Goal: Information Seeking & Learning: Find specific fact

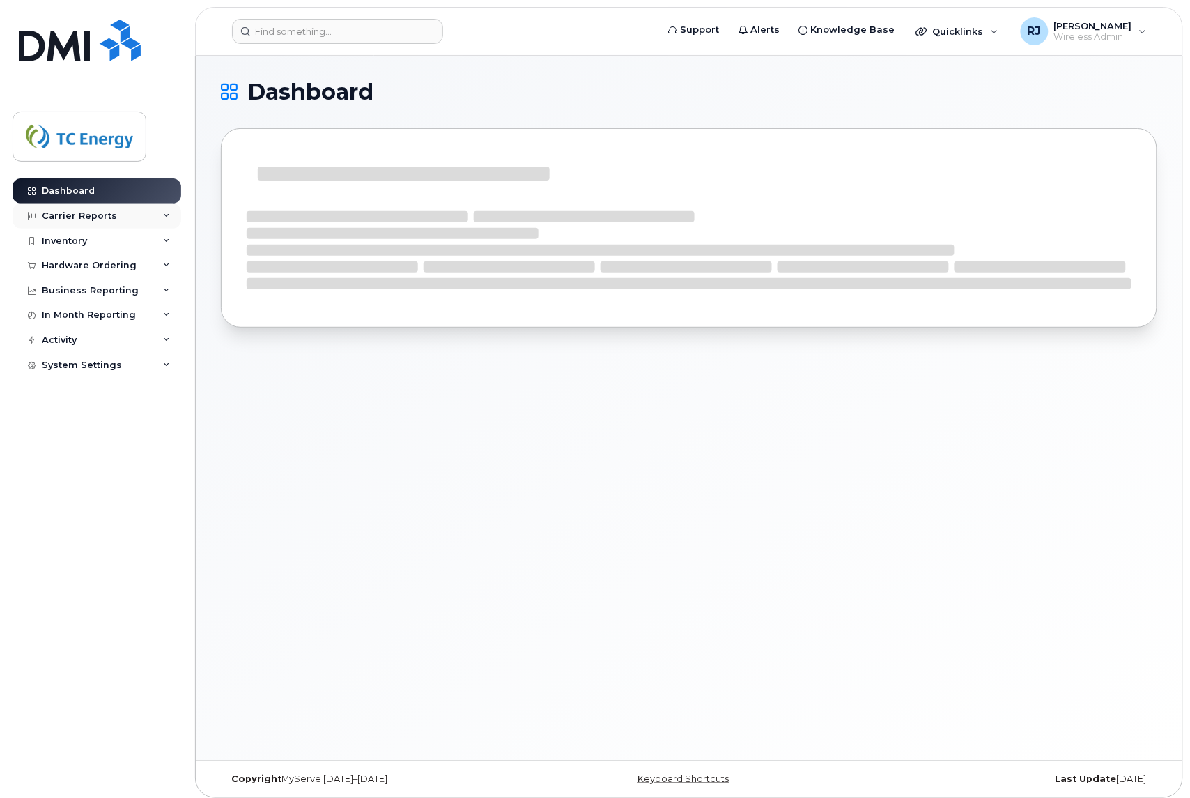
click at [82, 223] on div "Carrier Reports" at bounding box center [97, 215] width 169 height 25
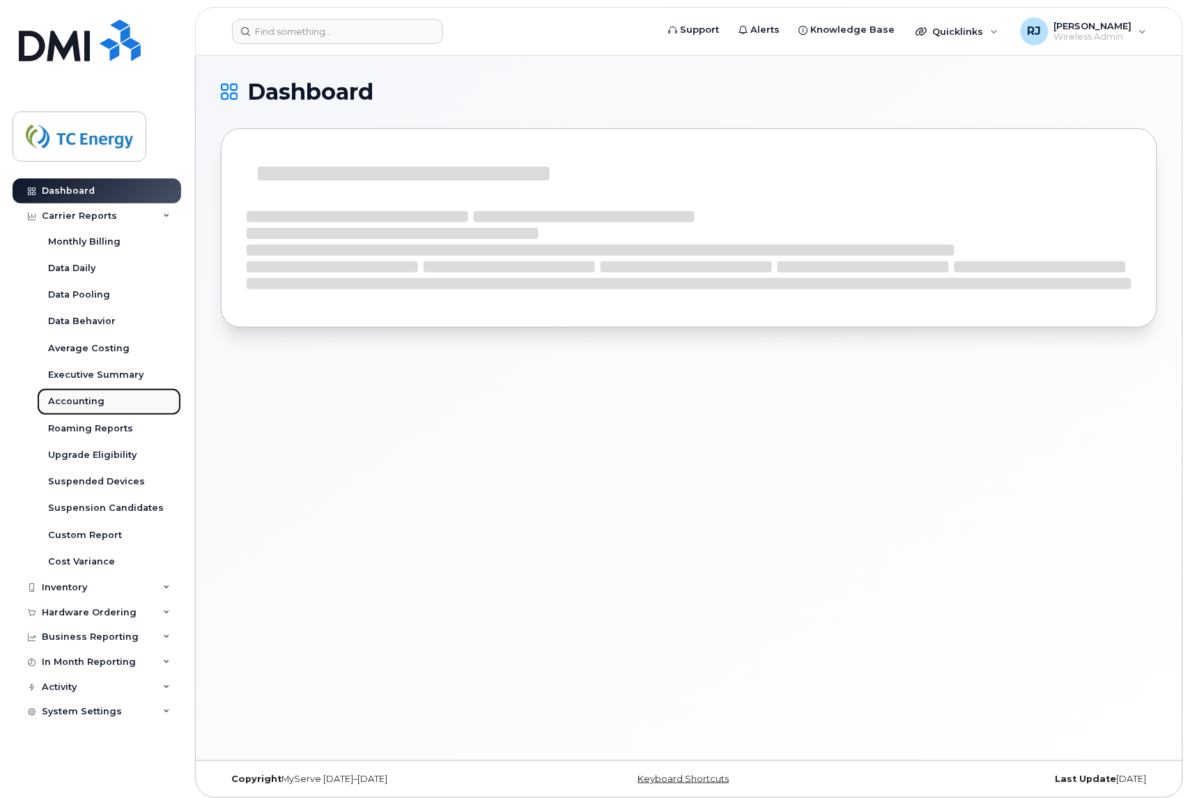
click at [81, 406] on div "Accounting" at bounding box center [76, 401] width 56 height 13
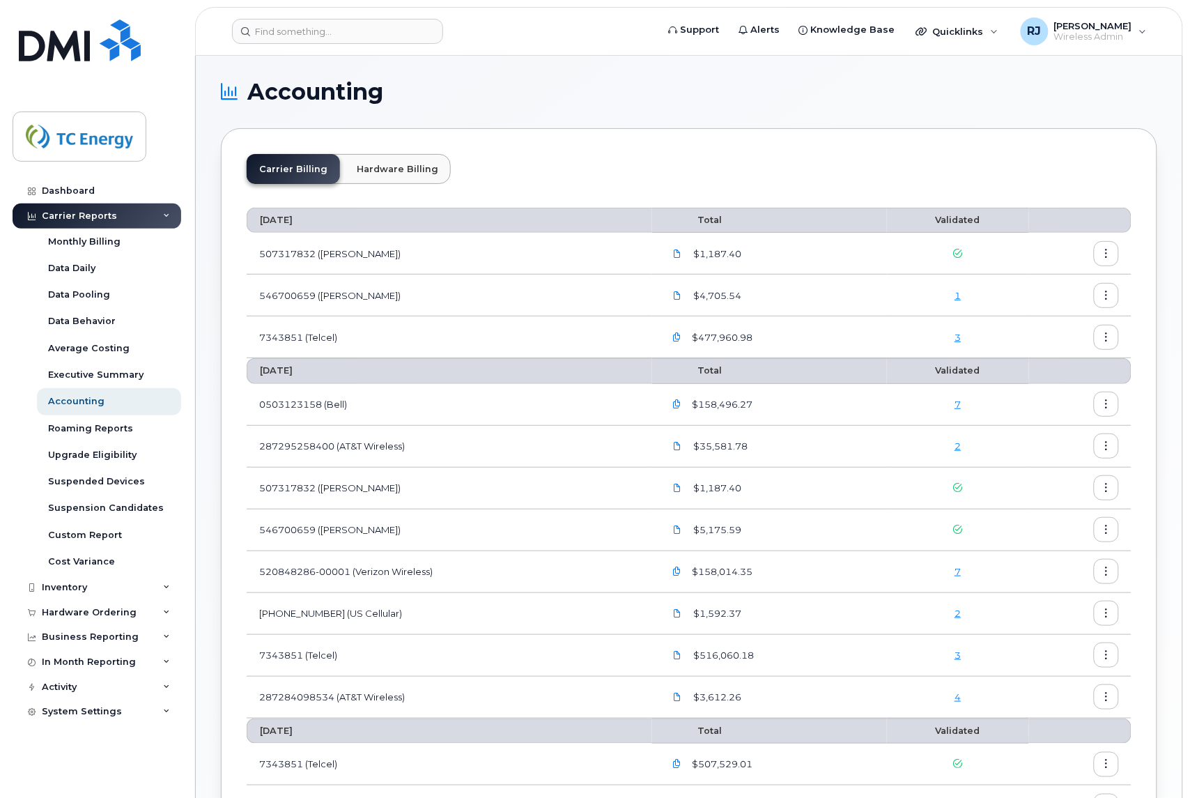
click at [961, 406] on link "7" at bounding box center [958, 404] width 6 height 11
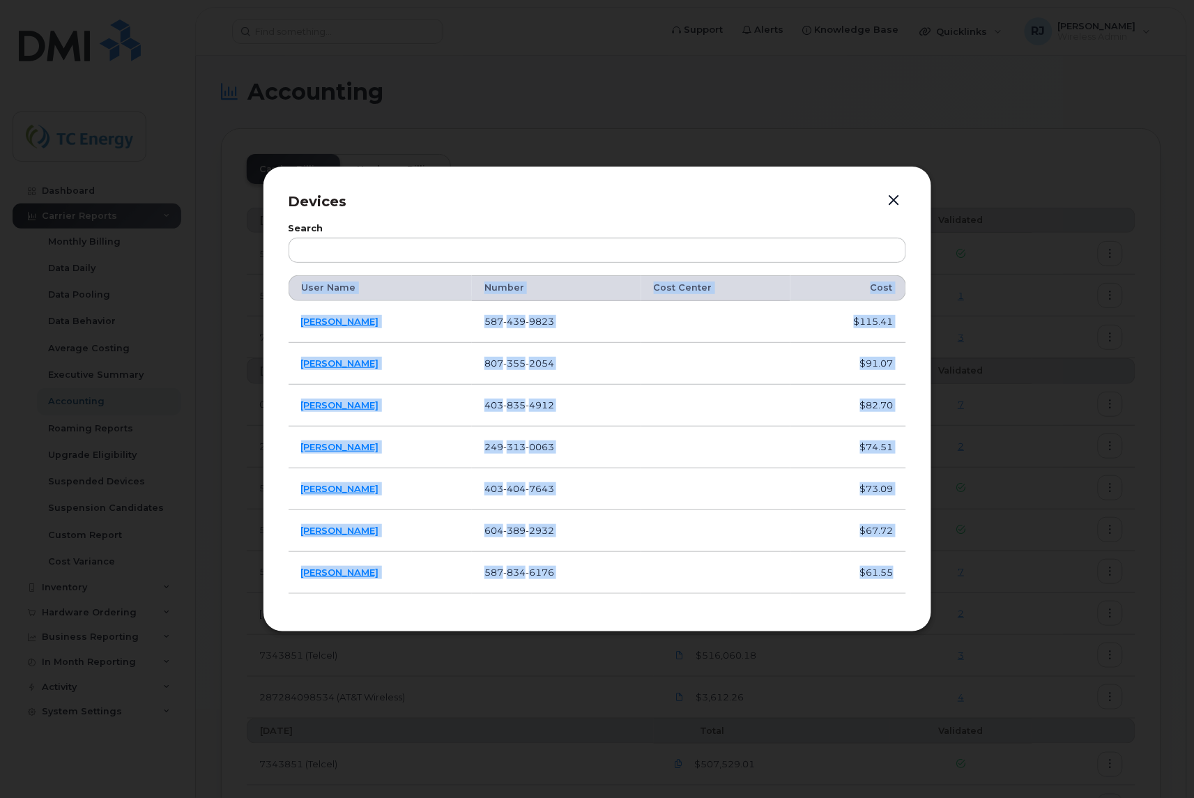
drag, startPoint x: 897, startPoint y: 572, endPoint x: 282, endPoint y: 321, distance: 664.0
click at [282, 321] on div "Devices Search User Name Number Cost Center Cost Dan Cooper 587 439 9823 $115.4…" at bounding box center [597, 398] width 669 height 465
copy table "User Name Number Cost Center Cost Dan Cooper 587 439 9823 $115.41 Julien Beauli…"
click at [892, 207] on button "button" at bounding box center [893, 201] width 21 height 20
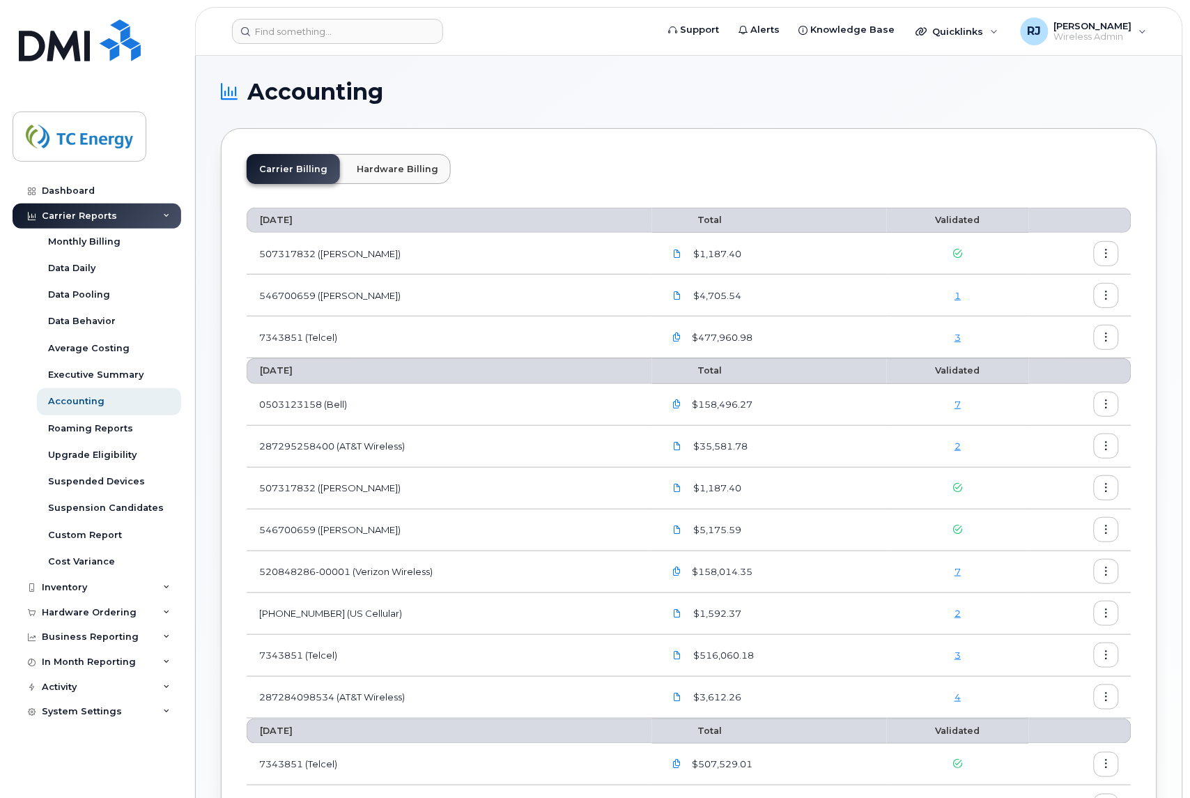
click at [307, 406] on td "0503123158 (Bell)" at bounding box center [450, 405] width 406 height 42
drag, startPoint x: 380, startPoint y: 401, endPoint x: 254, endPoint y: 408, distance: 125.6
click at [254, 408] on td "0503123158 (Bell)" at bounding box center [450, 405] width 406 height 42
copy td "0503123158 (Bell)"
click at [961, 447] on link "2" at bounding box center [958, 445] width 6 height 11
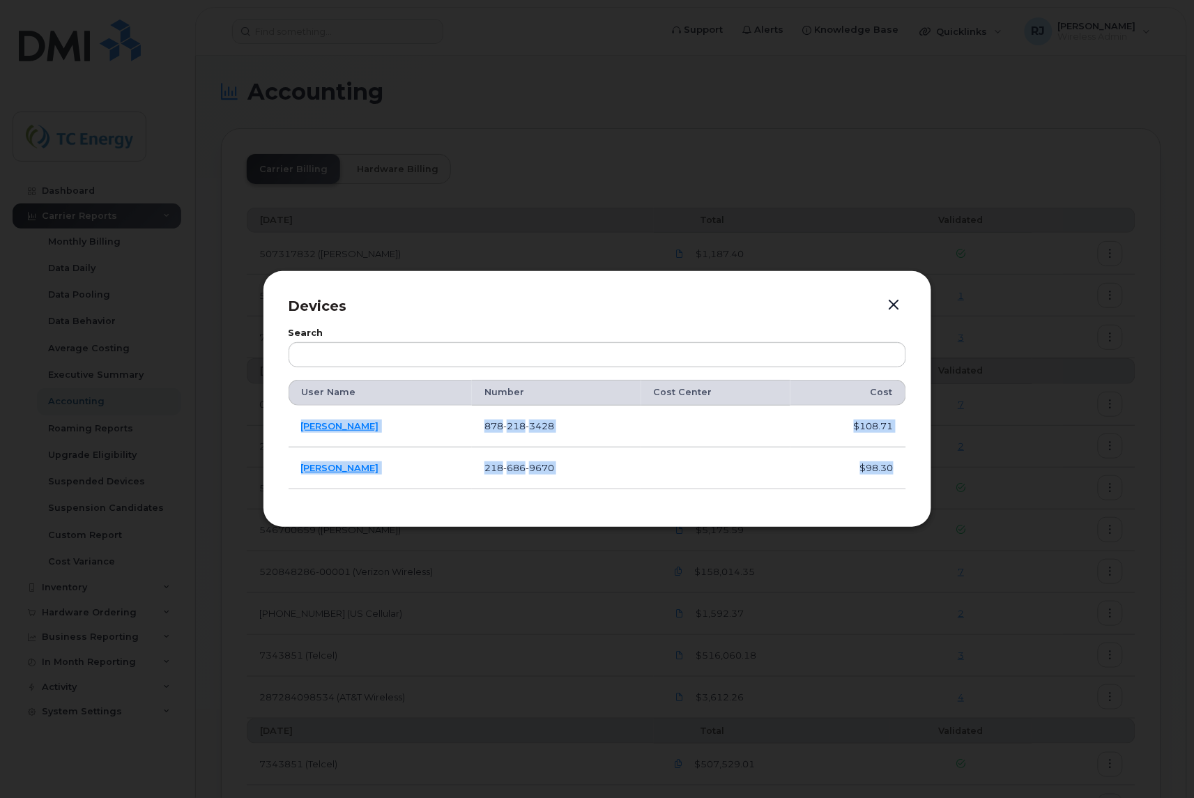
drag, startPoint x: 288, startPoint y: 419, endPoint x: 895, endPoint y: 469, distance: 609.6
click at [895, 469] on tbody "WILLIAM SHOEMAKER 878 218 3428 $108.71 JOHN KOSKELA 218 686 9670 $98.30" at bounding box center [596, 448] width 617 height 84
copy tbody "WILLIAM SHOEMAKER 878 218 3428 $108.71 JOHN KOSKELA 218 686 9670 $98.30"
click at [903, 302] on button "button" at bounding box center [893, 305] width 21 height 20
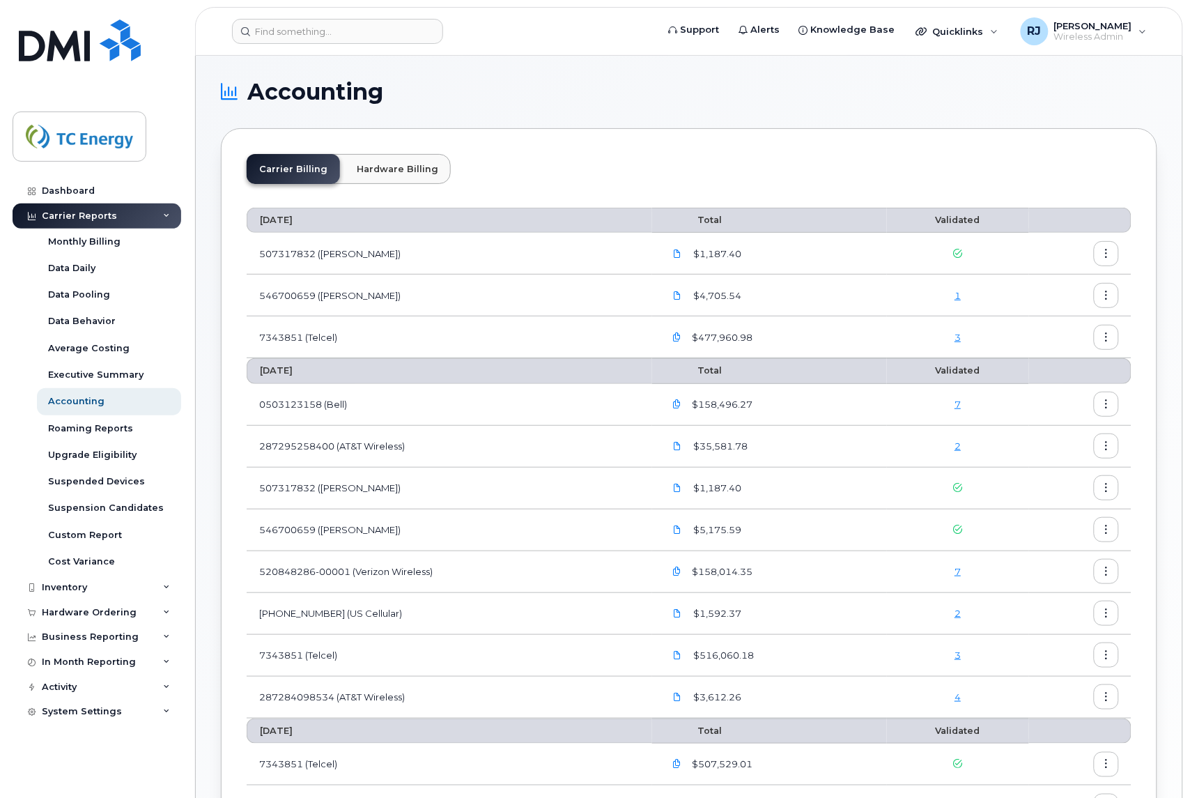
click at [350, 475] on td "507317832 (Rogers)" at bounding box center [450, 489] width 406 height 42
drag, startPoint x: 412, startPoint y: 444, endPoint x: 252, endPoint y: 446, distance: 159.6
click at [252, 446] on td "287295258400 (AT&T Wireless)" at bounding box center [450, 447] width 406 height 42
copy td "287295258400 (AT&T Wireless)"
click at [959, 566] on link "7" at bounding box center [958, 571] width 6 height 11
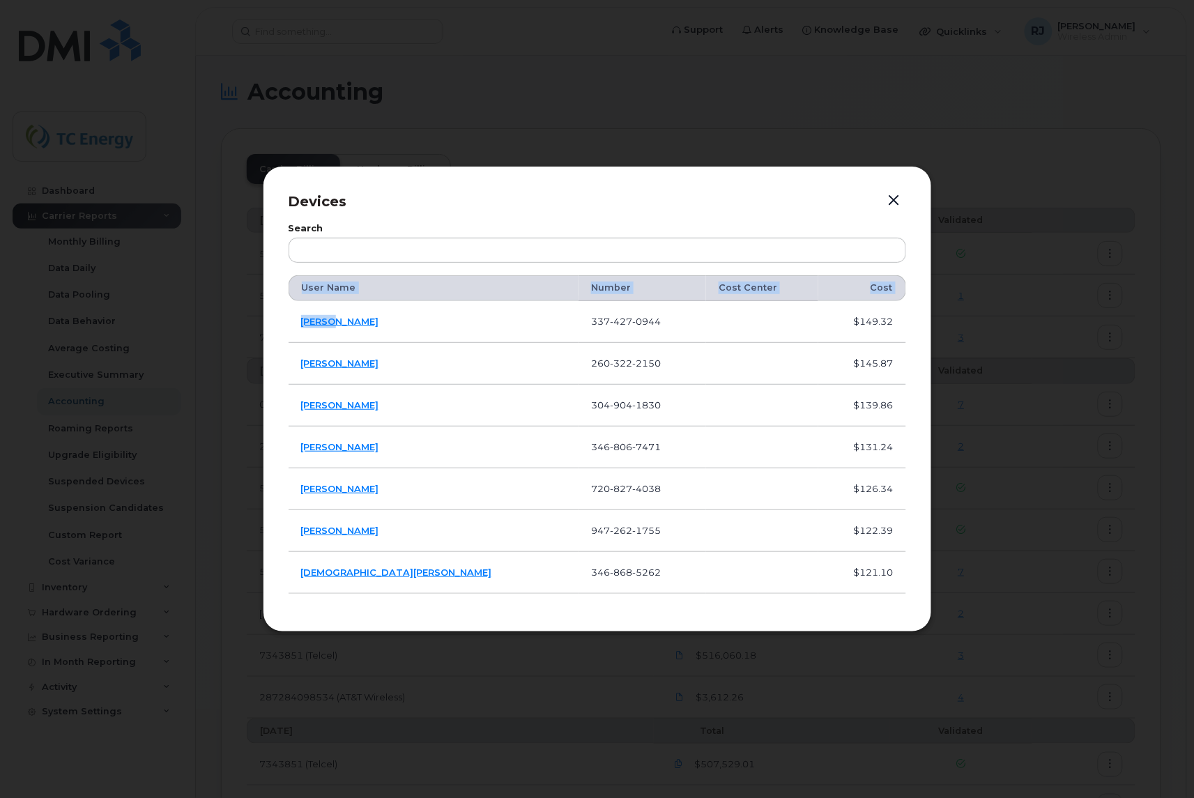
drag, startPoint x: 284, startPoint y: 314, endPoint x: 330, endPoint y: 327, distance: 47.4
click at [332, 327] on div "Devices Search User Name Number Cost Center Cost Hunter Clark 337 427 0944 $149…" at bounding box center [597, 398] width 669 height 465
drag, startPoint x: 914, startPoint y: 571, endPoint x: 290, endPoint y: 321, distance: 672.5
click at [290, 321] on div "Devices Search User Name Number Cost Center Cost Hunter Clark 337 427 0944 $149…" at bounding box center [597, 398] width 669 height 465
copy table "User Name Number Cost Center Cost"
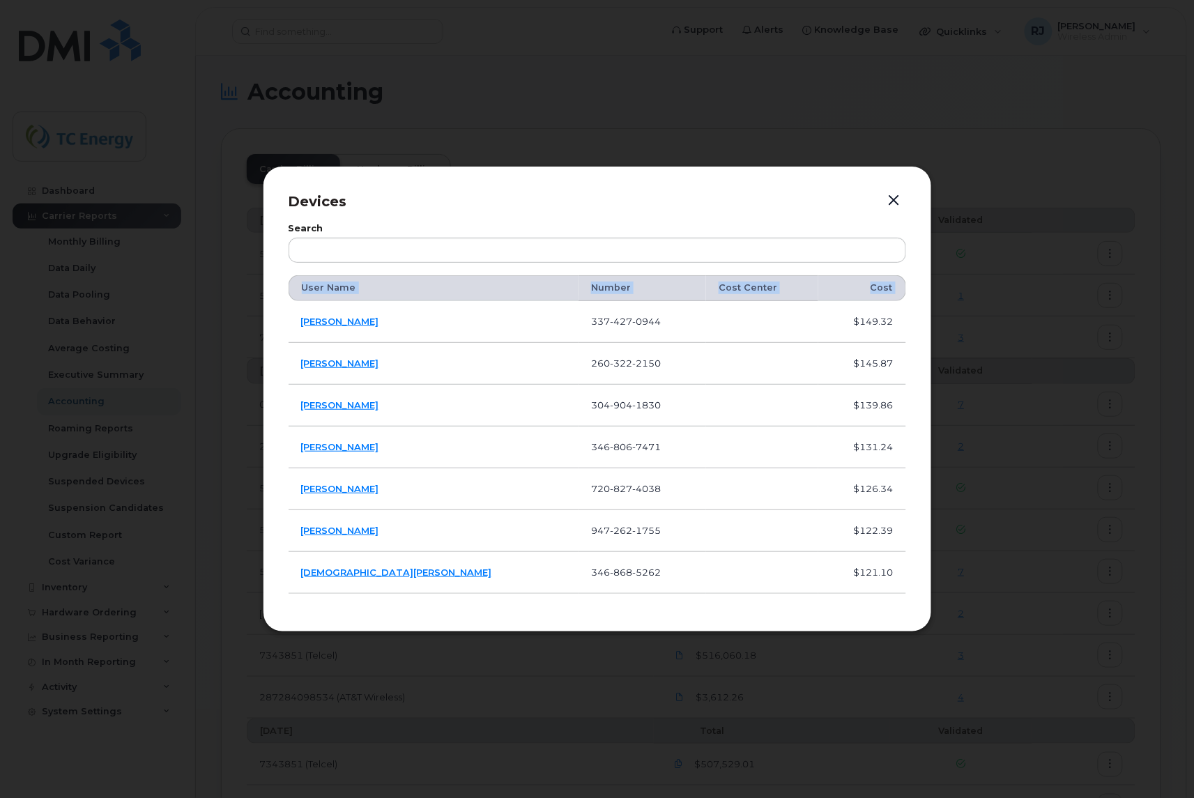
click at [900, 199] on button "button" at bounding box center [893, 201] width 21 height 20
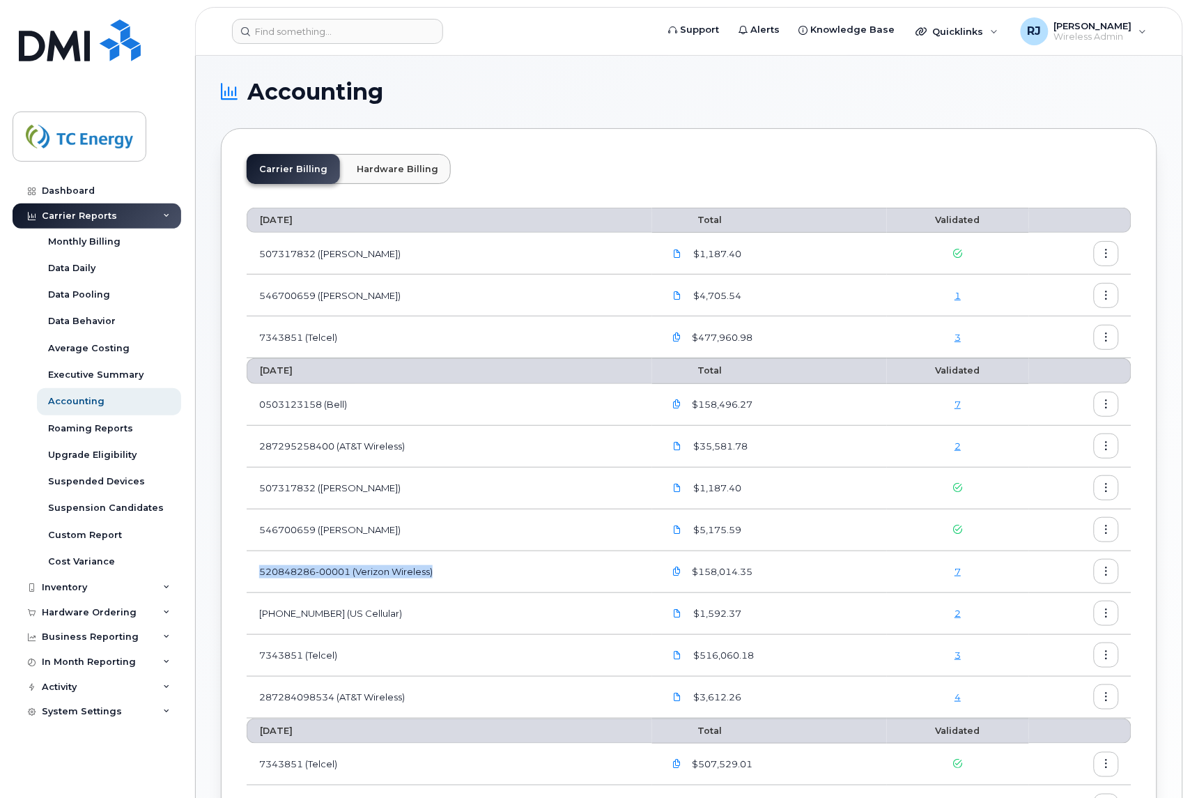
drag, startPoint x: 463, startPoint y: 572, endPoint x: 260, endPoint y: 578, distance: 203.6
click at [260, 578] on td "520848286-00001 (Verizon Wireless)" at bounding box center [450, 572] width 406 height 42
copy td "520848286-00001 (Verizon Wireless)"
click at [964, 697] on div "4" at bounding box center [958, 696] width 117 height 13
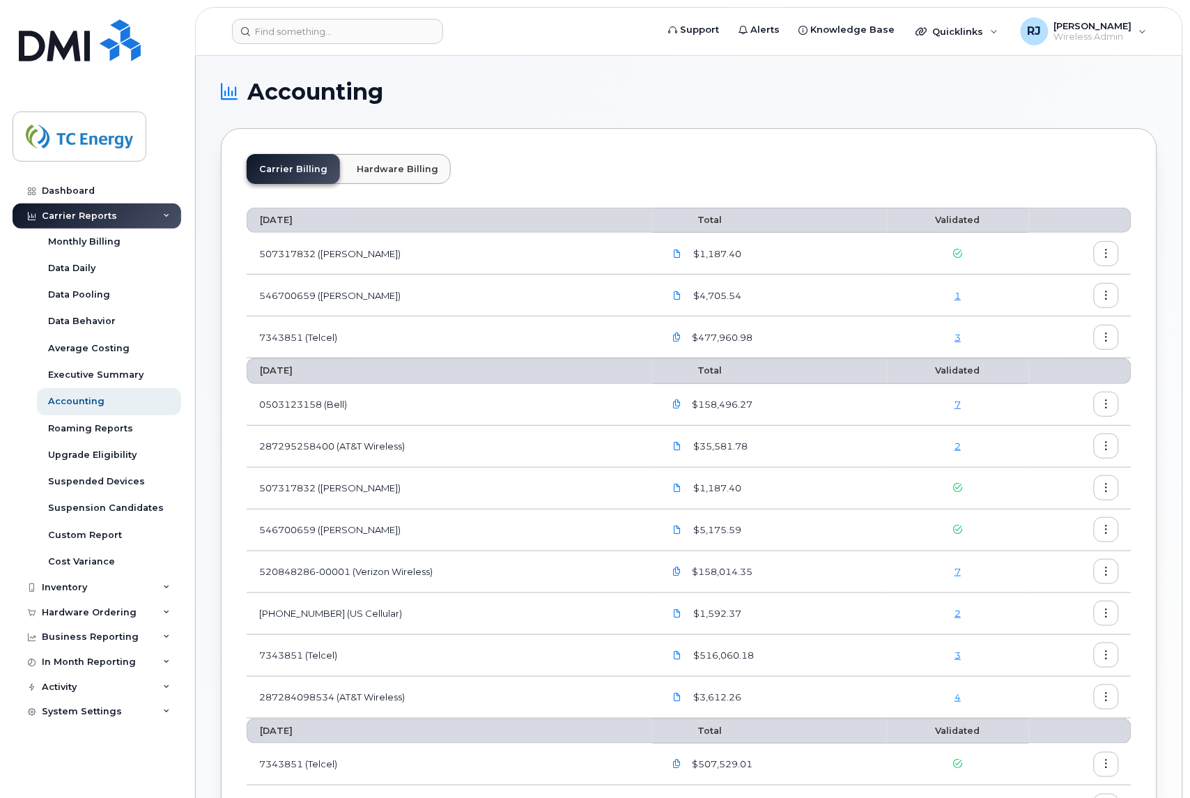
click at [959, 695] on link "4" at bounding box center [958, 696] width 6 height 11
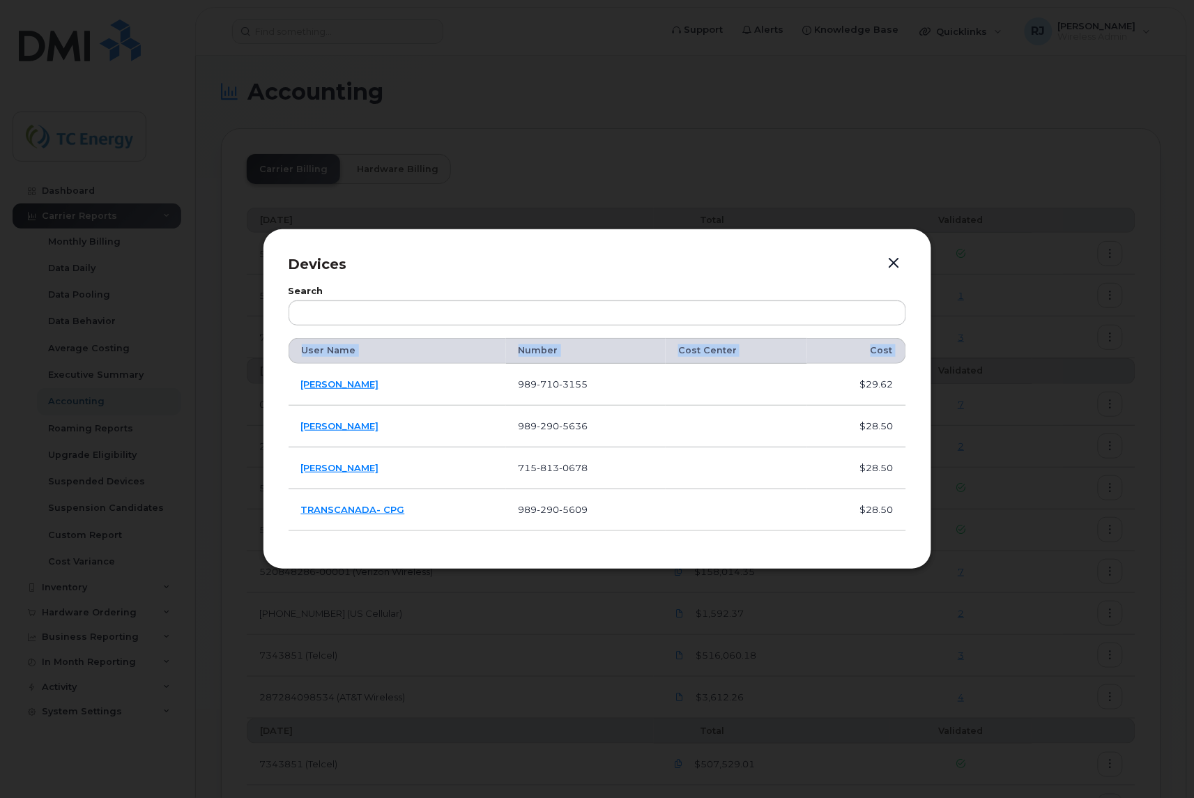
drag, startPoint x: 909, startPoint y: 507, endPoint x: 303, endPoint y: 382, distance: 618.9
click at [303, 382] on div "Devices Search User Name Number Cost Center Cost MATTHEW KEPHART 989 710 3155 $…" at bounding box center [597, 399] width 669 height 340
copy table "User Name Number Cost Center Cost"
click at [893, 262] on button "button" at bounding box center [893, 264] width 21 height 20
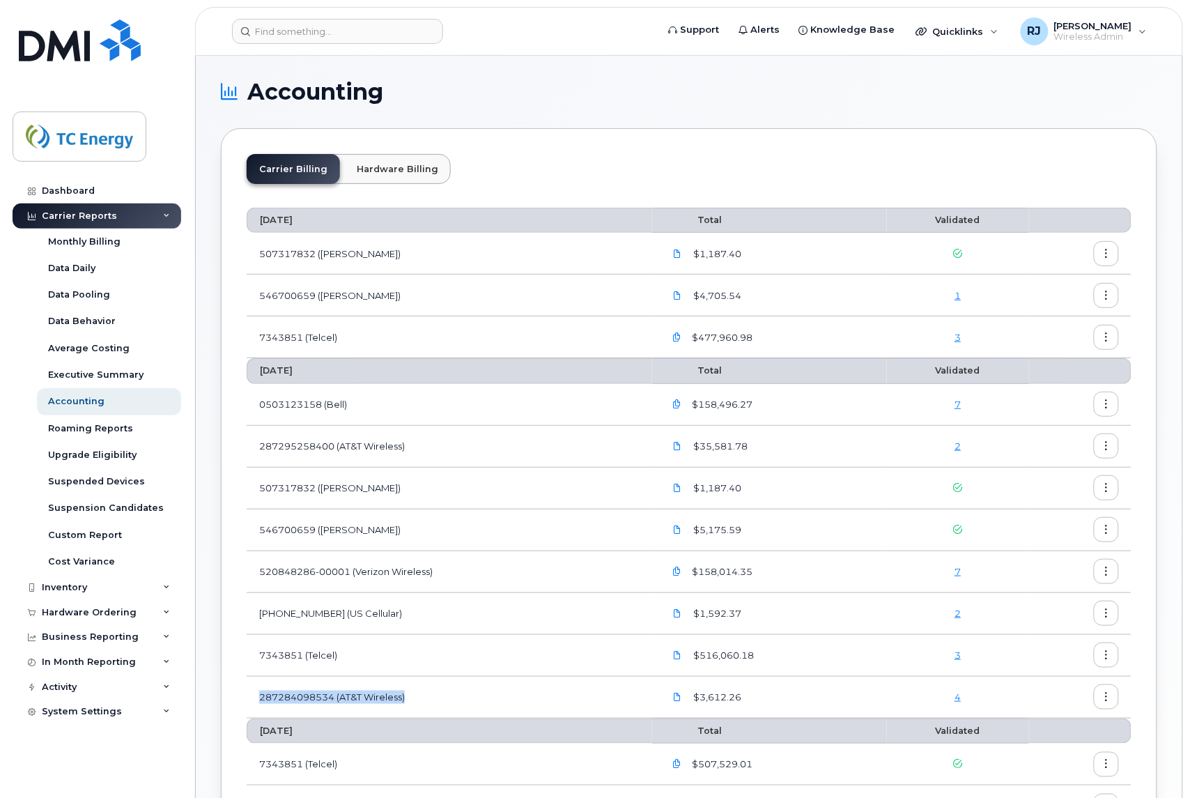
drag, startPoint x: 422, startPoint y: 695, endPoint x: 255, endPoint y: 694, distance: 166.5
click at [255, 694] on td "287284098534 (AT&T Wireless)" at bounding box center [450, 698] width 406 height 42
copy td "287284098534 (AT&T Wireless)"
click at [366, 656] on td "7343851 (Telcel)" at bounding box center [450, 656] width 406 height 42
click at [549, 333] on td "7343851 (Telcel)" at bounding box center [450, 337] width 406 height 42
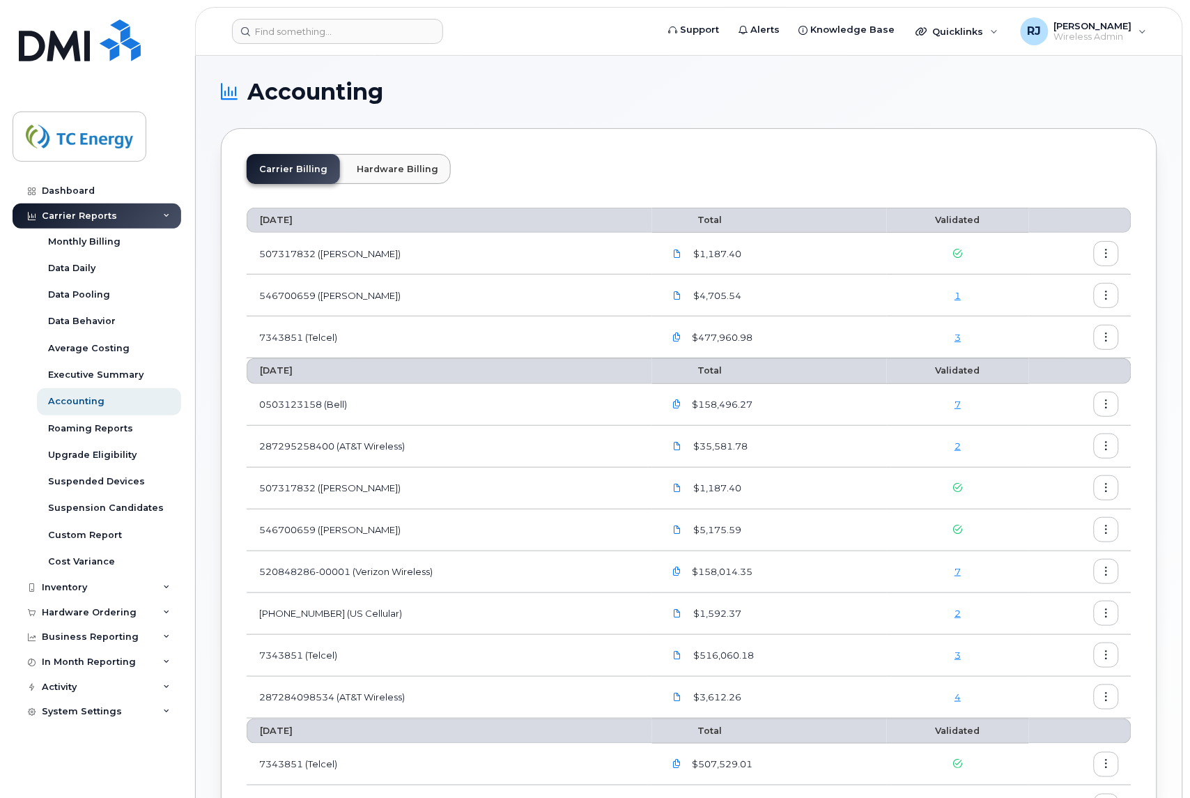
click at [959, 338] on link "3" at bounding box center [958, 337] width 6 height 11
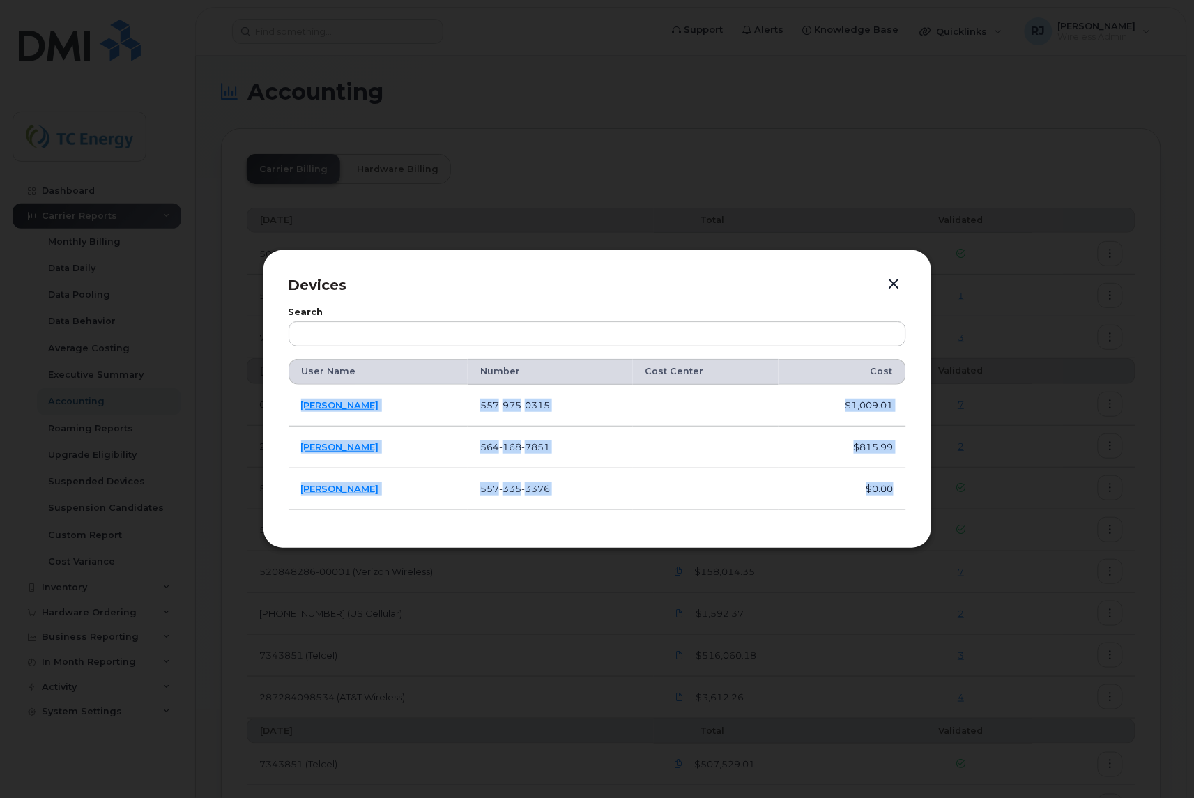
drag, startPoint x: 900, startPoint y: 484, endPoint x: 293, endPoint y: 401, distance: 612.5
click at [293, 401] on tbody "Jose Labra 557 975 0315 $1,009.01 Jose Labra 564 168 7851 $815.99 Horacio Zamil…" at bounding box center [596, 447] width 617 height 125
copy tbody "Jose Labra 557 975 0315 $1,009.01 Jose Labra 564 168 7851 $815.99 Horacio Zamil…"
click at [902, 284] on button "button" at bounding box center [893, 285] width 21 height 20
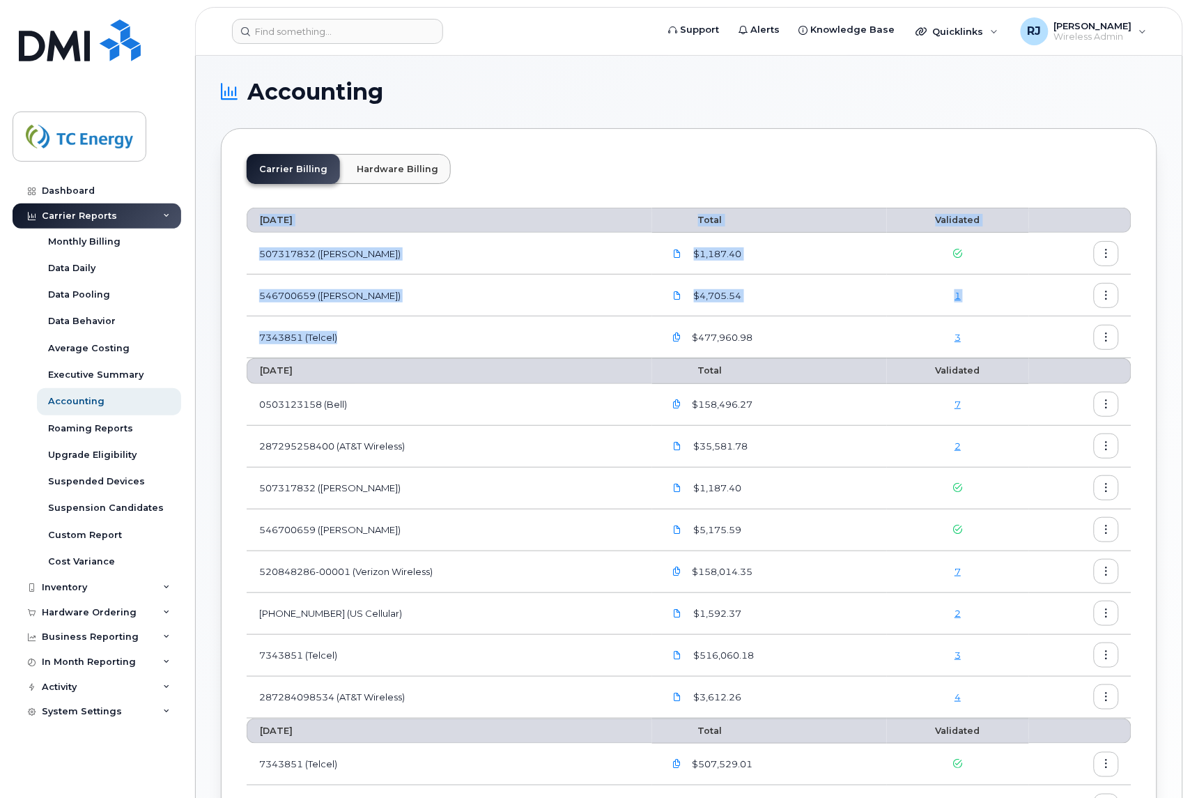
drag, startPoint x: 378, startPoint y: 343, endPoint x: 238, endPoint y: 333, distance: 140.4
click at [238, 333] on div "Carrier Billing Hardware Billing September 2025 Total Validated 507317832 (Roge…" at bounding box center [689, 646] width 936 height 1037
click at [464, 349] on td "7343851 (Telcel)" at bounding box center [450, 337] width 406 height 42
click at [385, 338] on td "7343851 (Telcel)" at bounding box center [450, 337] width 406 height 42
click at [361, 345] on td "7343851 (Telcel)" at bounding box center [450, 337] width 406 height 42
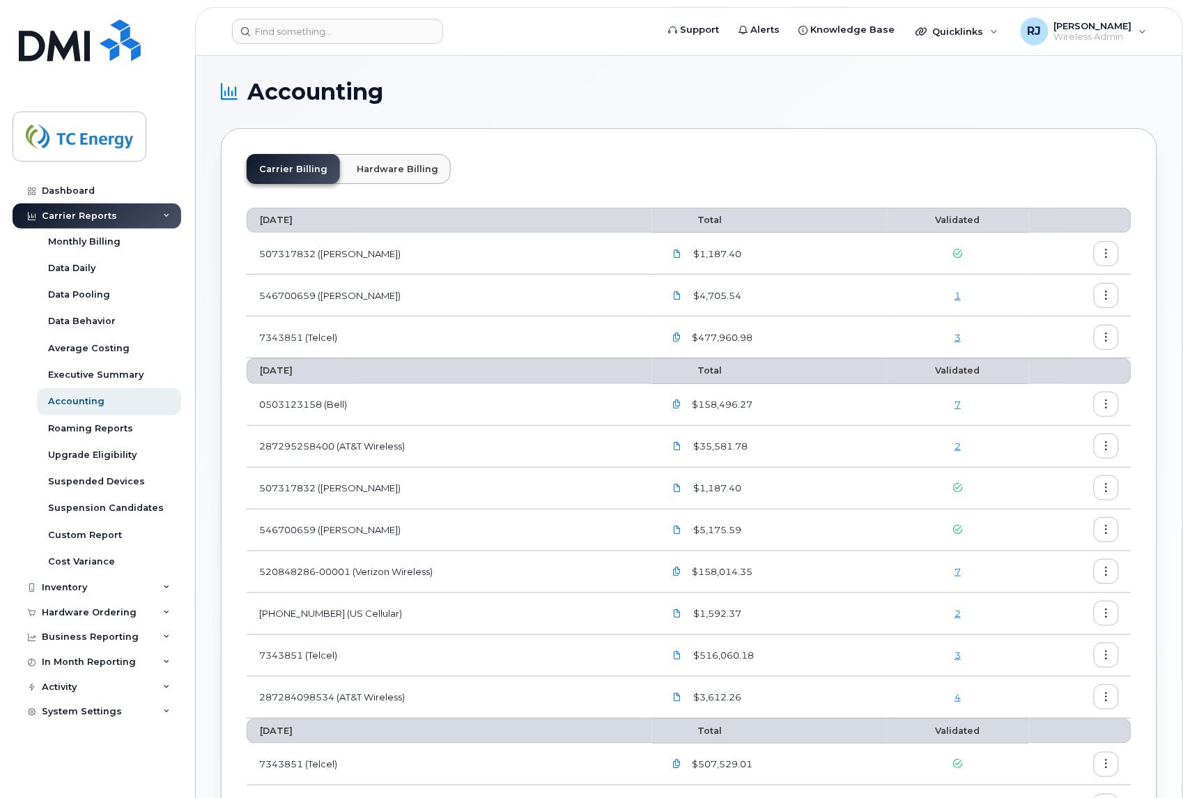
drag, startPoint x: 388, startPoint y: 374, endPoint x: 401, endPoint y: 366, distance: 15.7
click at [389, 374] on th "August 2025" at bounding box center [450, 370] width 406 height 25
drag, startPoint x: 370, startPoint y: 333, endPoint x: 247, endPoint y: 336, distance: 122.7
click at [247, 336] on td "7343851 (Telcel)" at bounding box center [450, 337] width 406 height 42
copy td "7343851 (Telcel)"
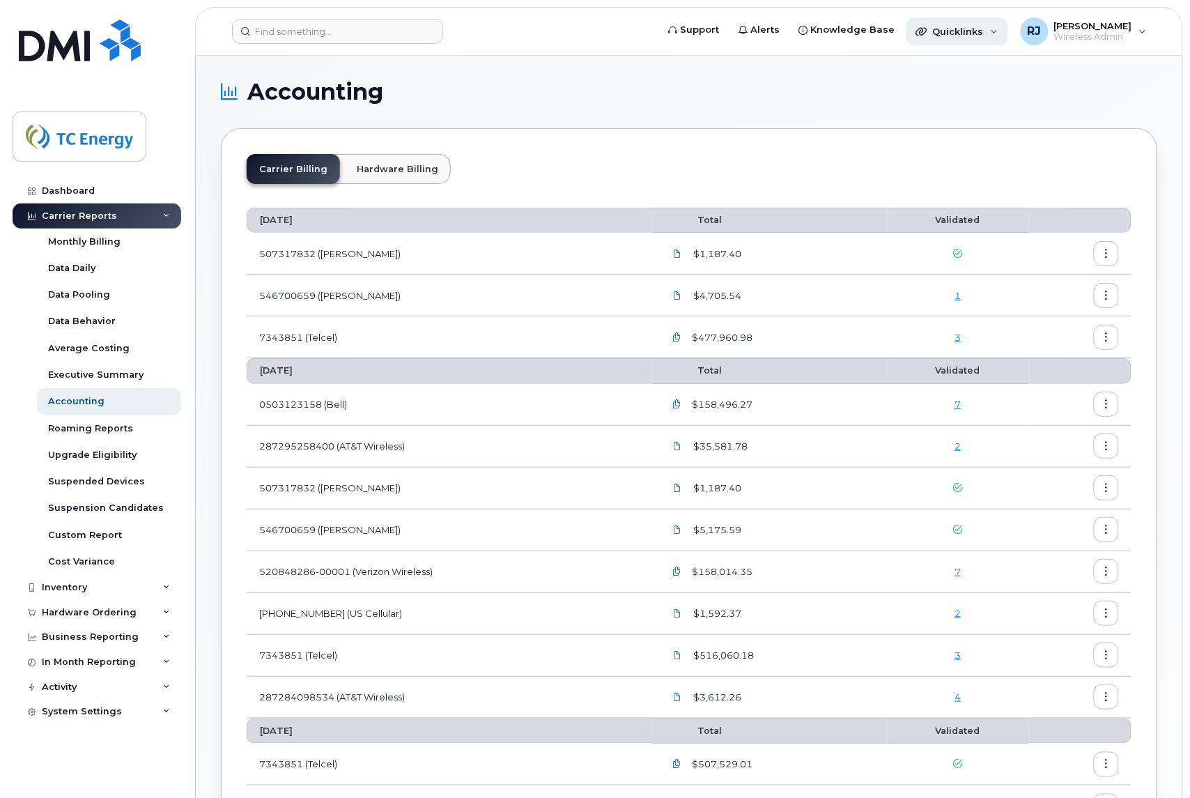
drag, startPoint x: 628, startPoint y: 108, endPoint x: 1014, endPoint y: 40, distance: 391.9
click at [628, 108] on section "Accounting Carrier Billing Hardware Billing September 2025 Total Validated 5073…" at bounding box center [689, 623] width 936 height 1084
click at [1145, 33] on div "RJ Renay John Wireless Admin" at bounding box center [1084, 31] width 146 height 28
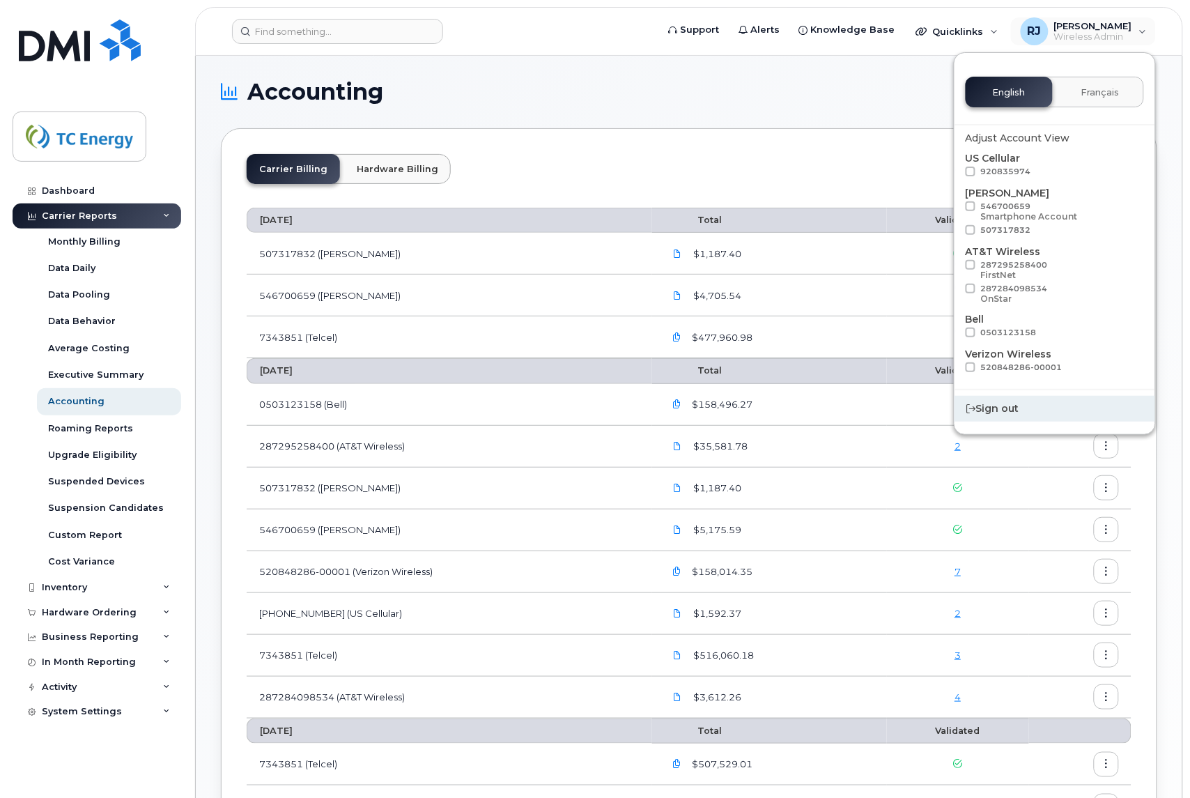
click at [1014, 410] on div "Sign out" at bounding box center [1055, 409] width 201 height 26
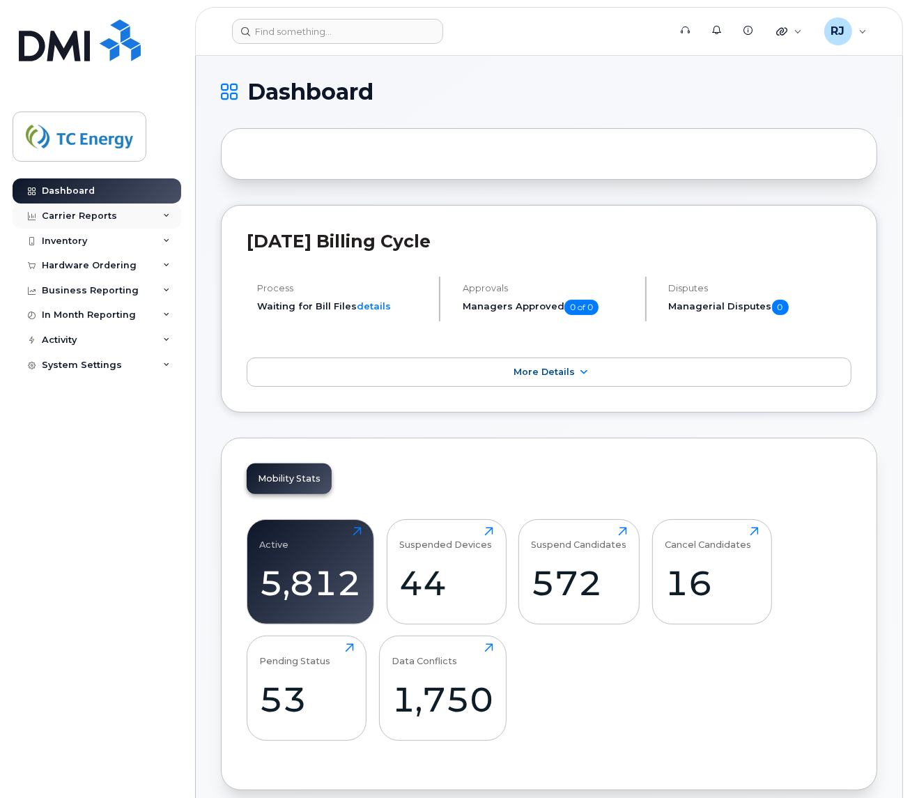
click at [105, 215] on div "Carrier Reports" at bounding box center [79, 215] width 75 height 11
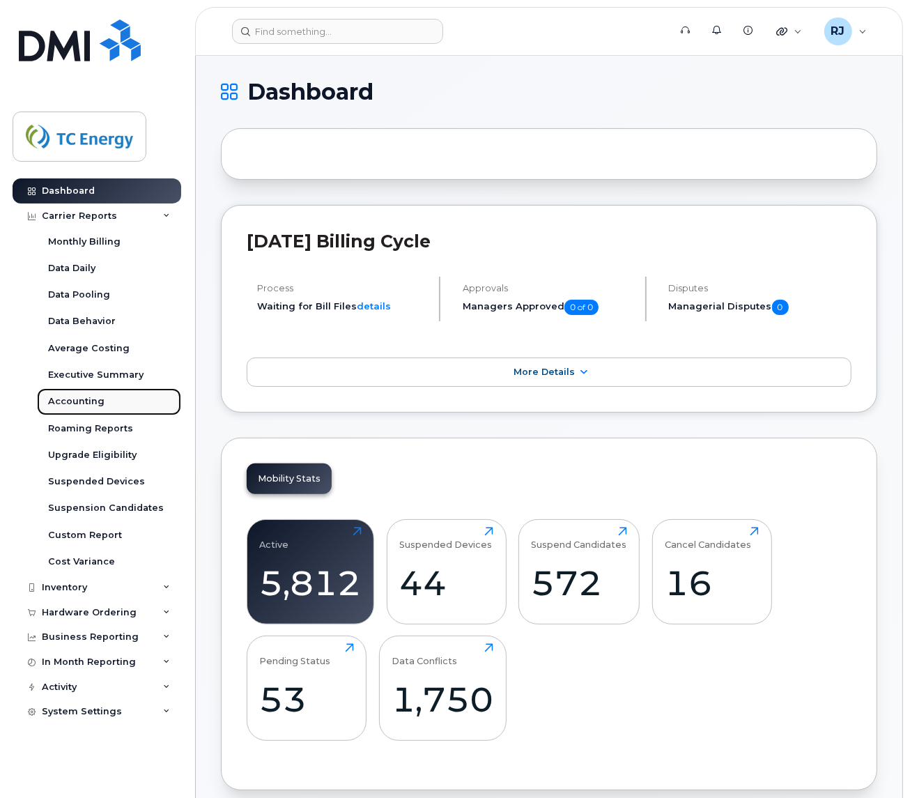
drag, startPoint x: 74, startPoint y: 395, endPoint x: 88, endPoint y: 396, distance: 14.0
click at [74, 396] on link "Accounting" at bounding box center [109, 401] width 144 height 26
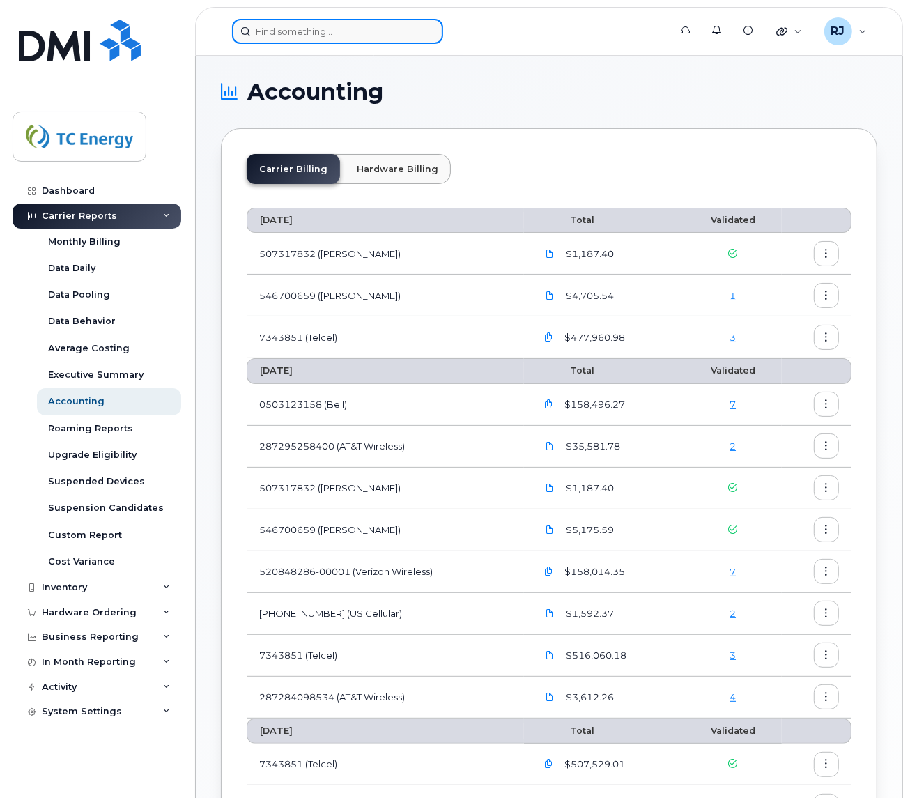
click at [366, 36] on input at bounding box center [337, 31] width 211 height 25
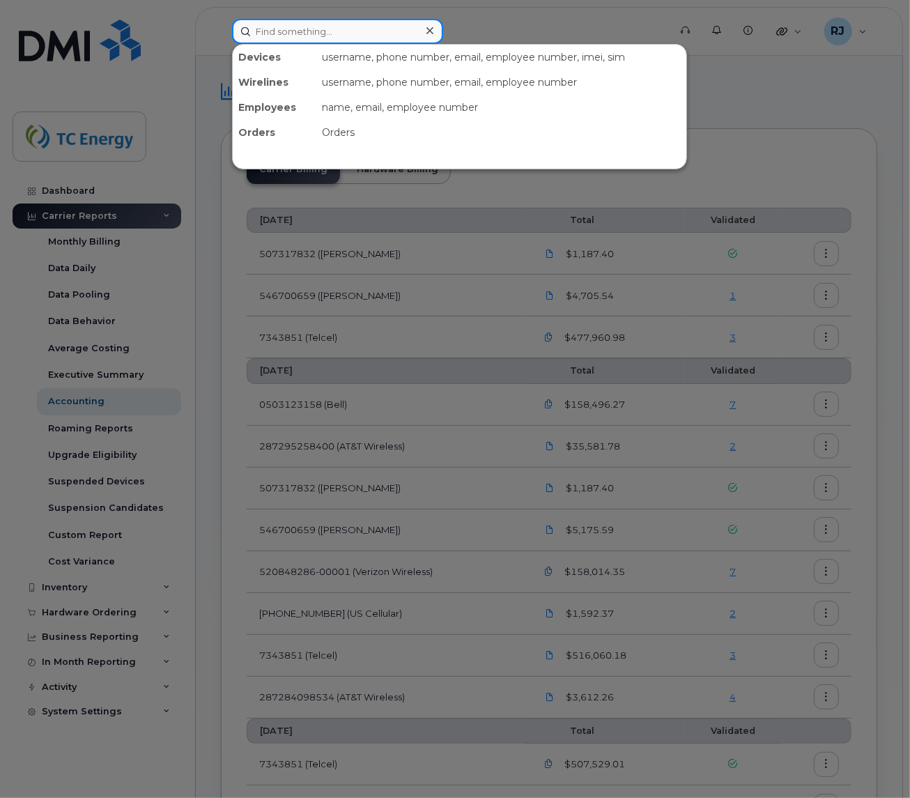
paste input "[PERSON_NAME]"
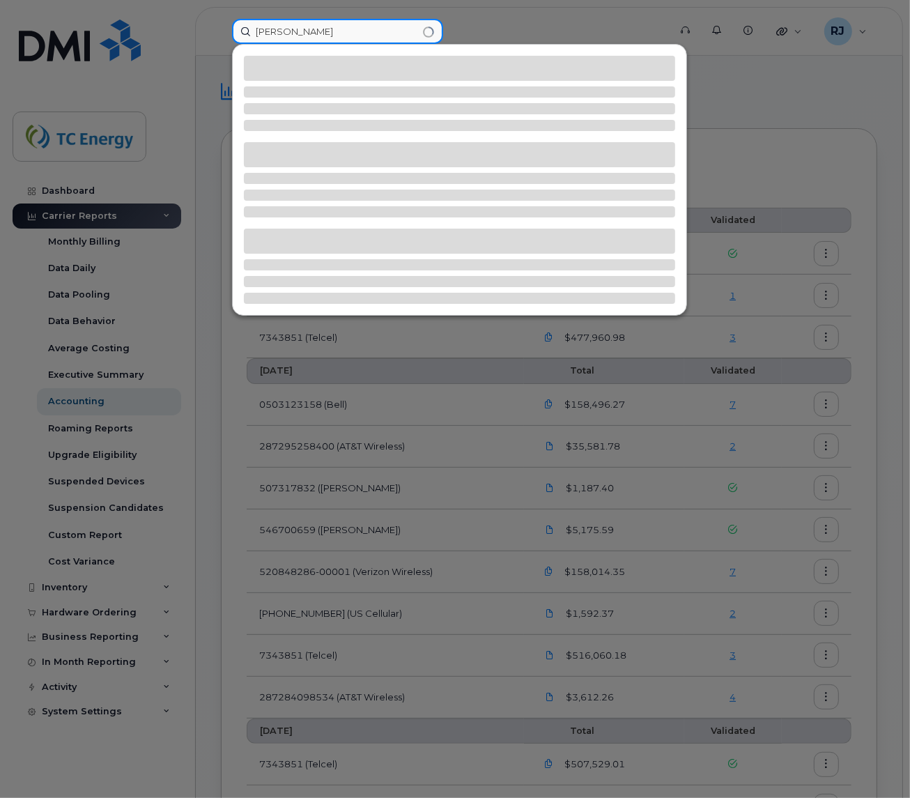
type input "[PERSON_NAME]"
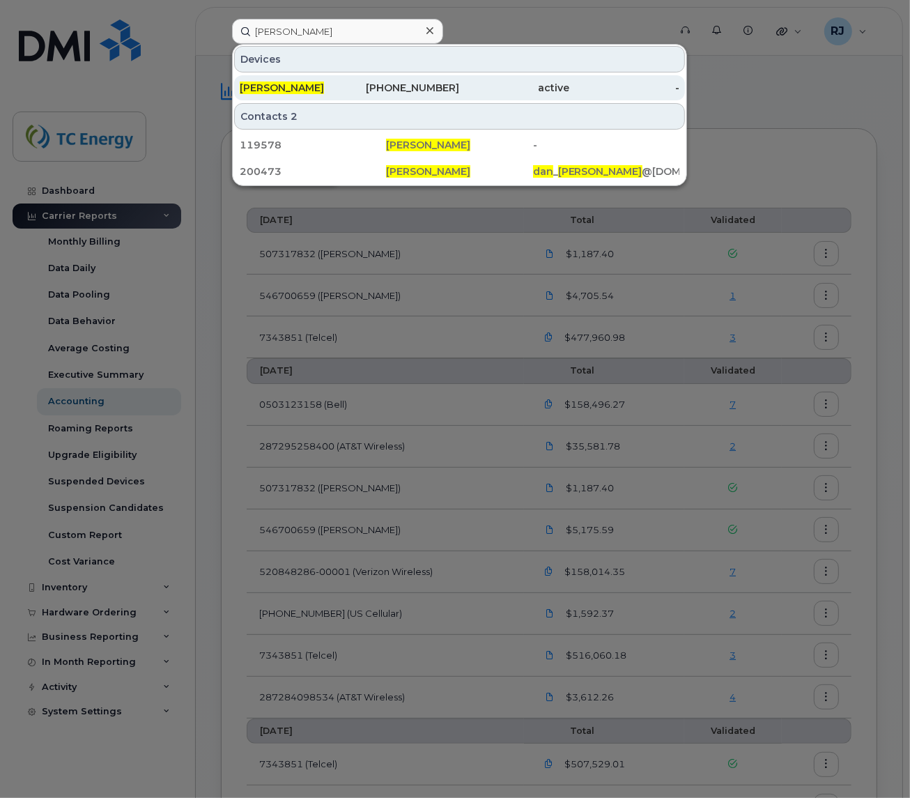
click at [279, 89] on span "[PERSON_NAME]" at bounding box center [282, 88] width 84 height 13
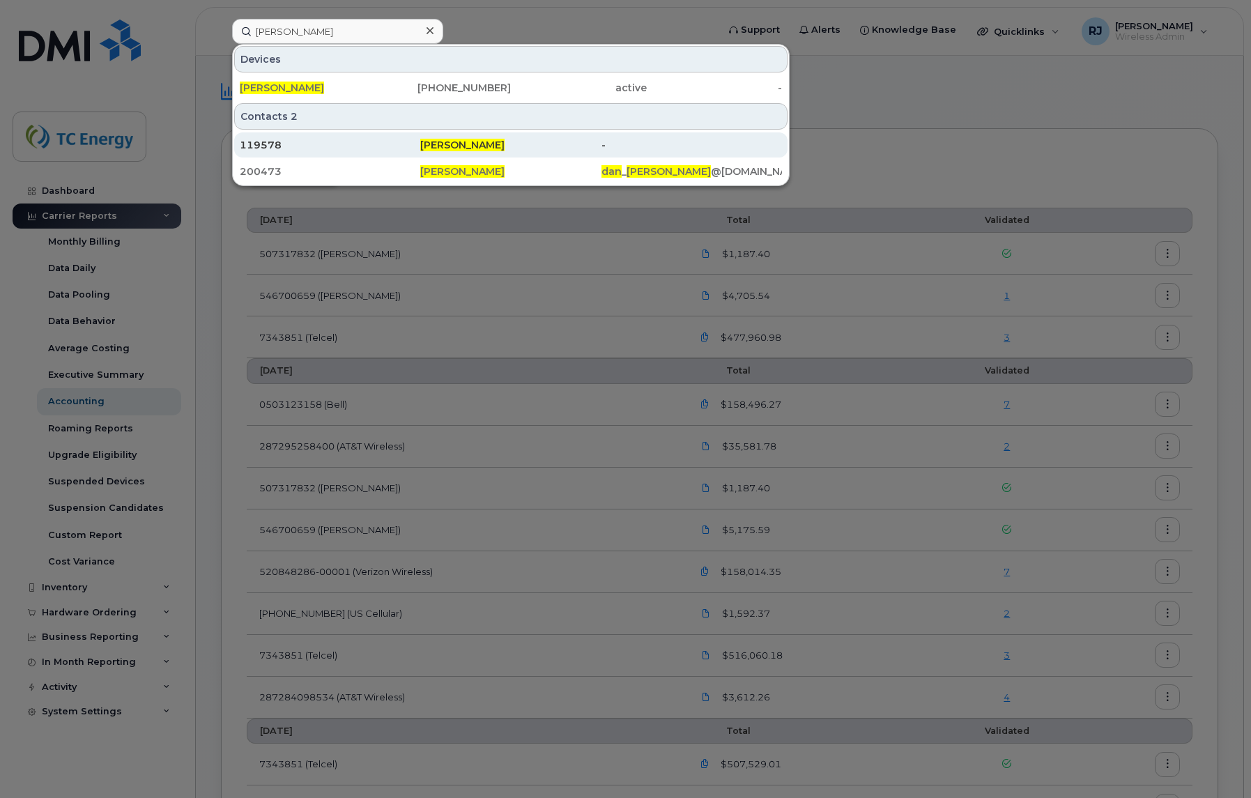
click at [453, 141] on span "[PERSON_NAME]" at bounding box center [462, 145] width 84 height 13
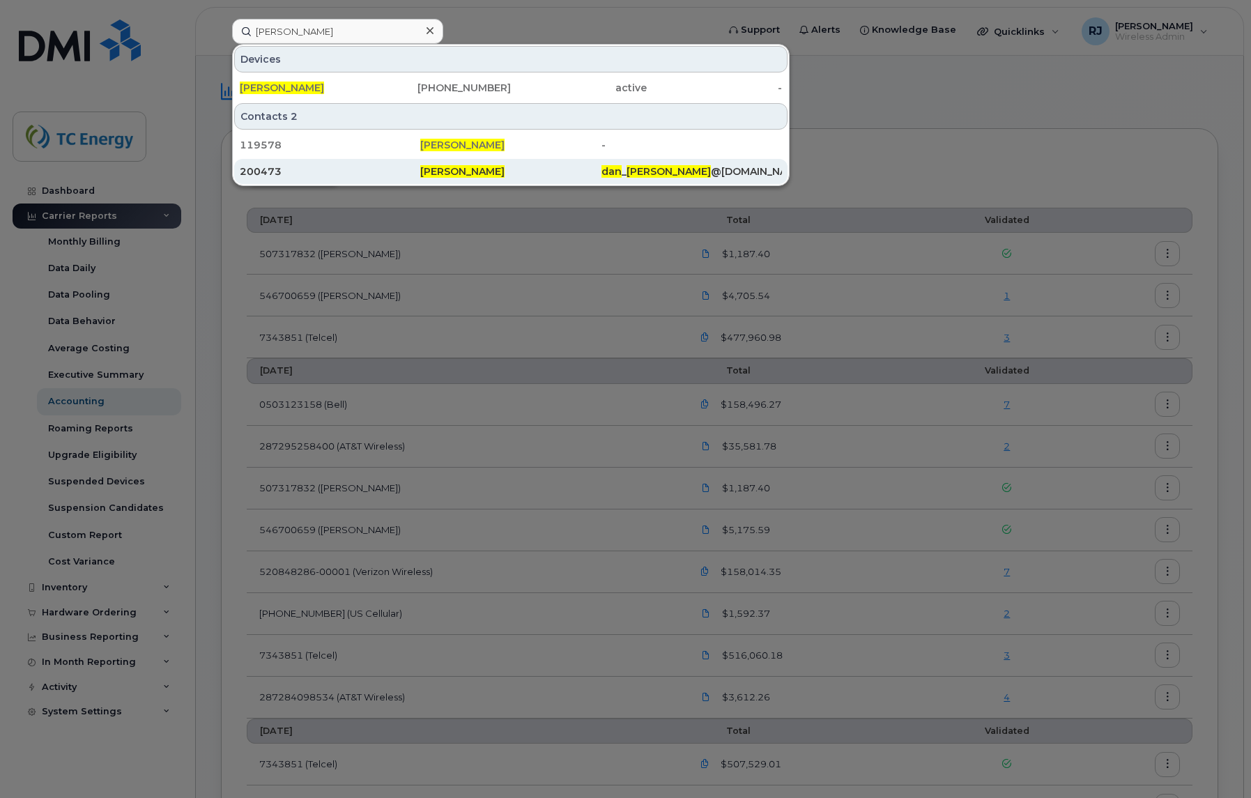
click at [468, 171] on span "[PERSON_NAME]" at bounding box center [462, 171] width 84 height 13
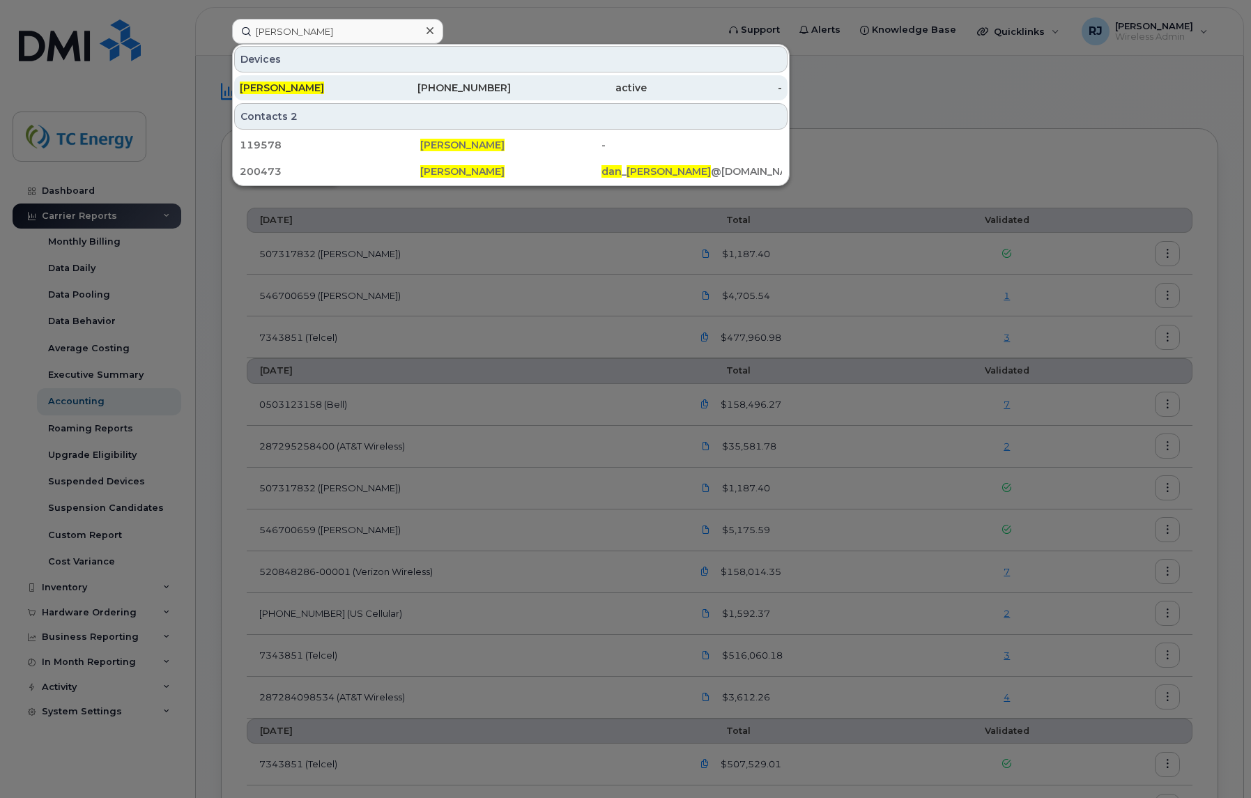
click at [469, 82] on div "587-439-9823" at bounding box center [444, 88] width 136 height 14
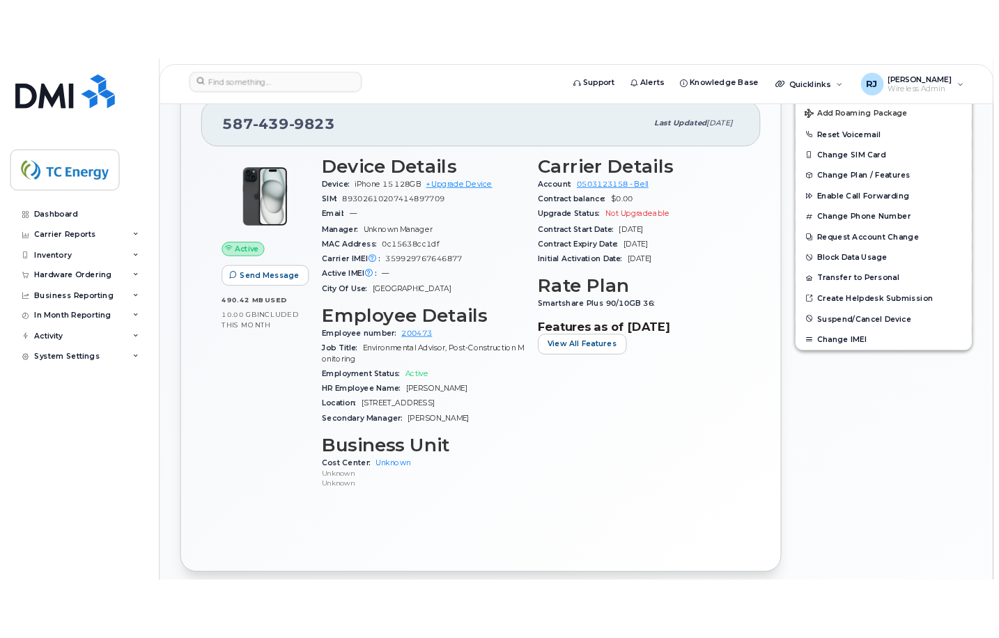
scroll to position [307, 0]
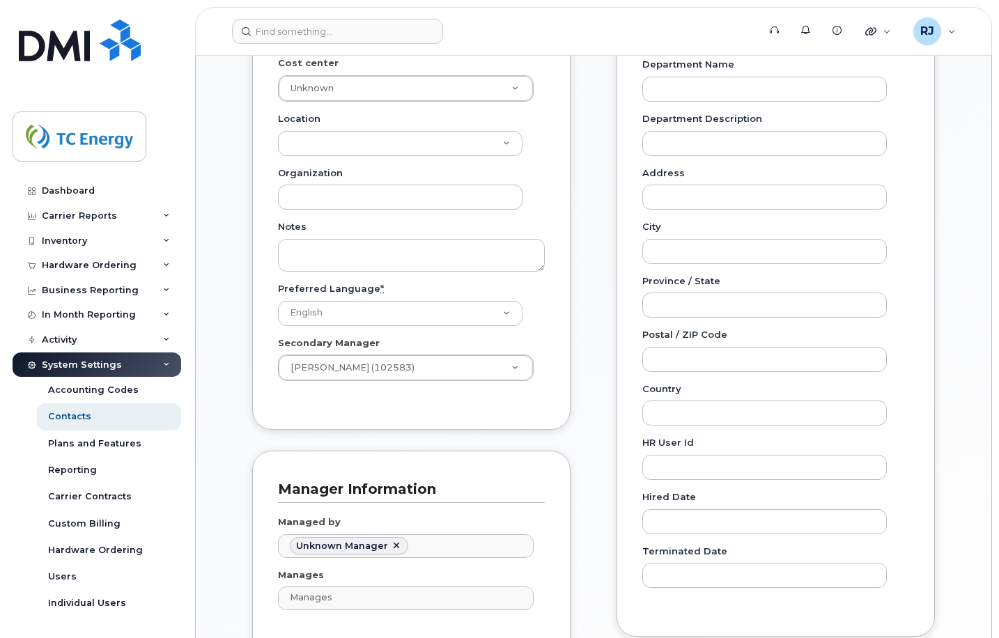
scroll to position [488, 0]
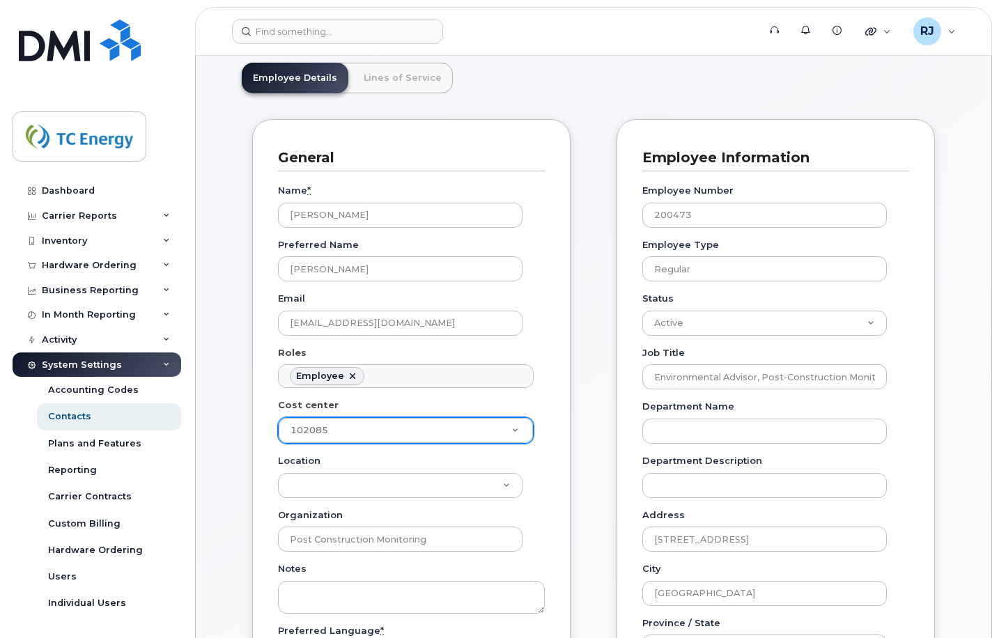
scroll to position [70, 0]
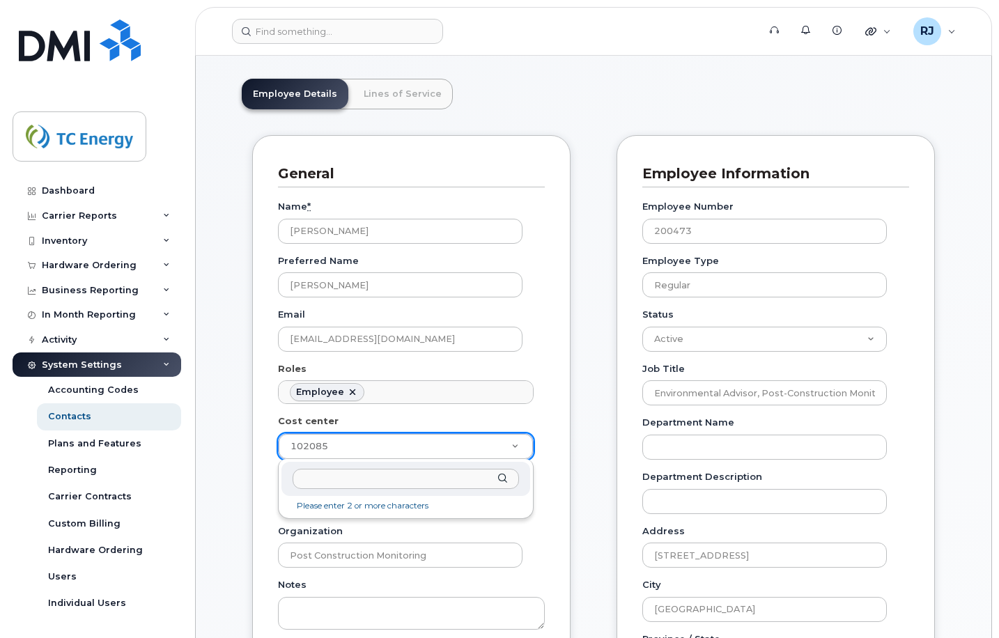
drag, startPoint x: 340, startPoint y: 442, endPoint x: 284, endPoint y: 441, distance: 56.5
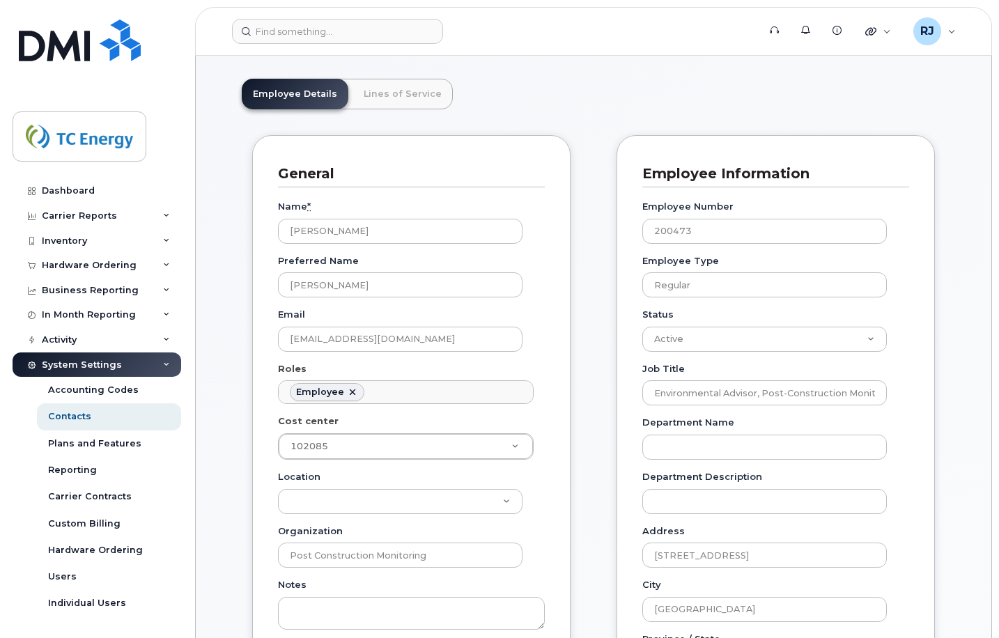
drag, startPoint x: 299, startPoint y: 442, endPoint x: 227, endPoint y: 489, distance: 85.6
click at [491, 140] on div "General Name * Dan Cooper Preferred Name Dan Email dan_cooper@tcenergy.com Role…" at bounding box center [411, 461] width 318 height 653
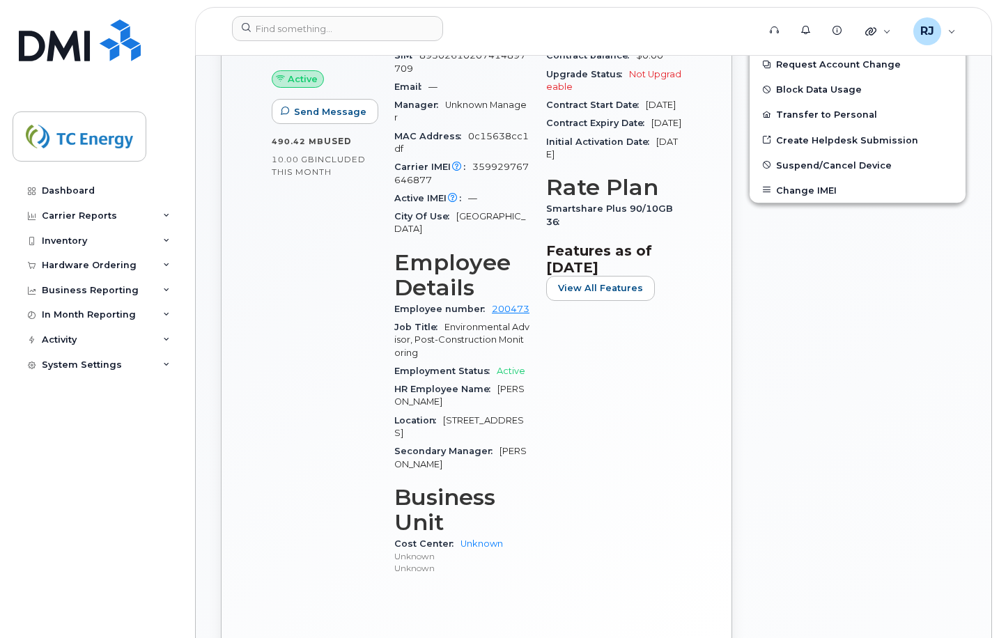
scroll to position [488, 0]
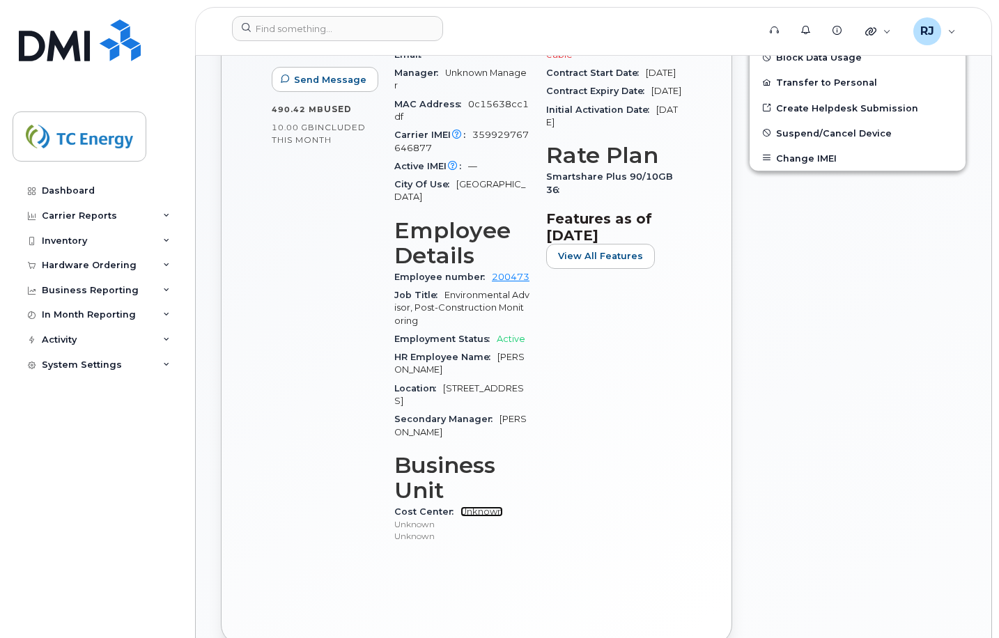
click at [481, 507] on link "Unknown" at bounding box center [482, 512] width 43 height 10
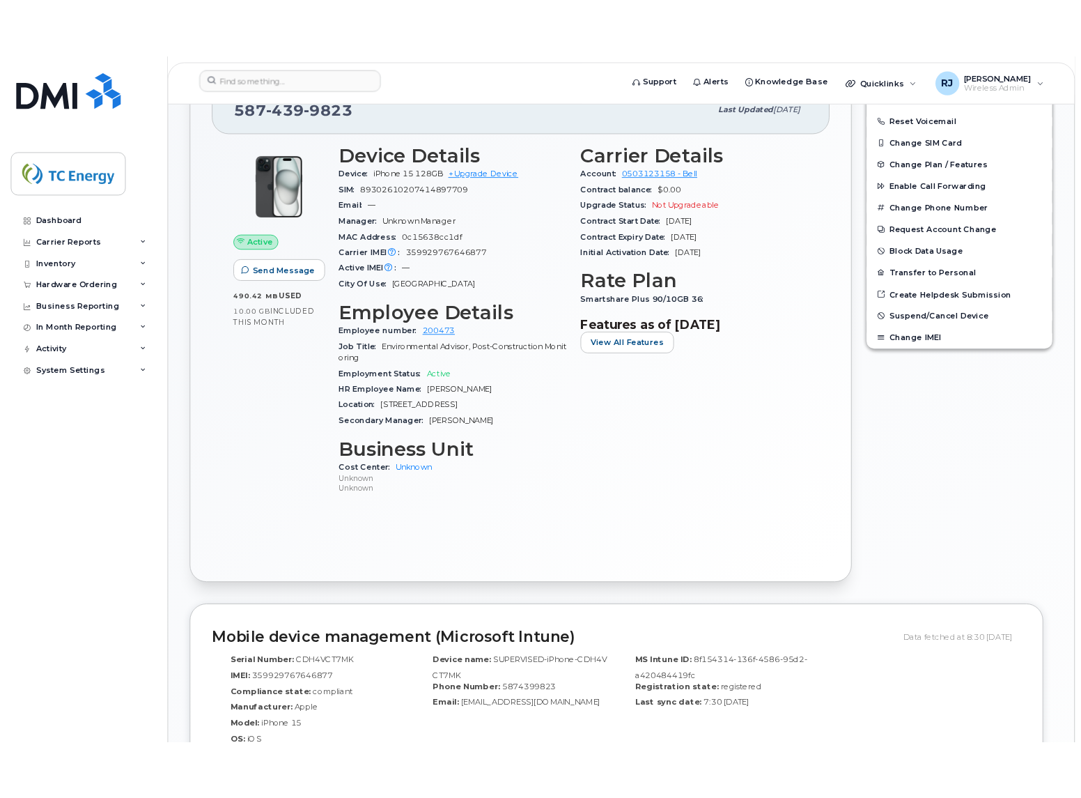
scroll to position [435, 0]
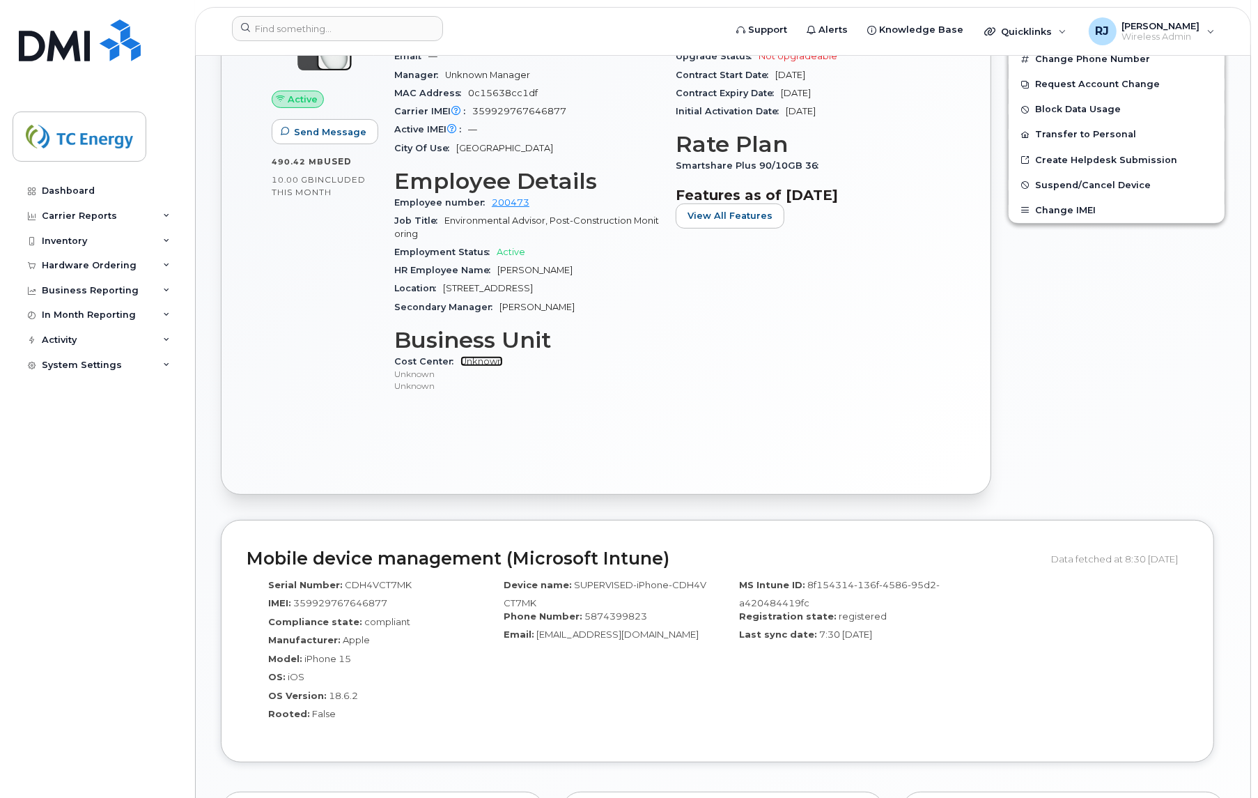
click at [479, 366] on link "Unknown" at bounding box center [482, 361] width 43 height 10
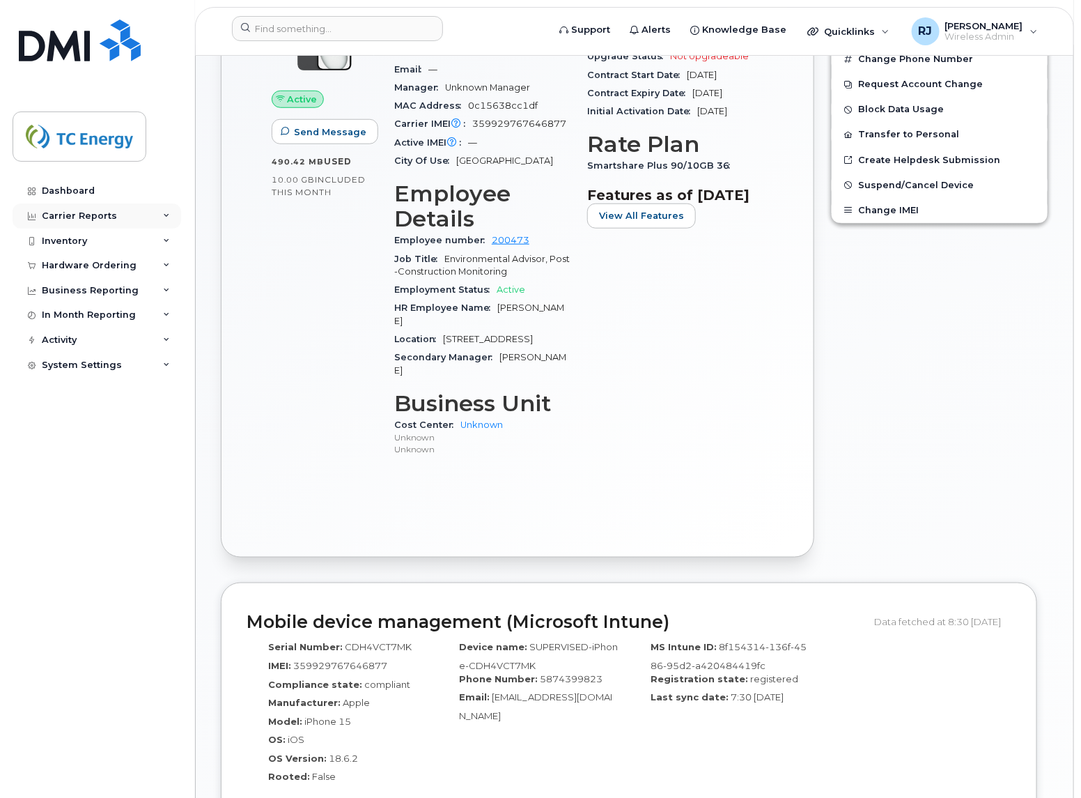
drag, startPoint x: 88, startPoint y: 214, endPoint x: 96, endPoint y: 214, distance: 7.7
click at [88, 214] on div "Carrier Reports" at bounding box center [79, 215] width 75 height 11
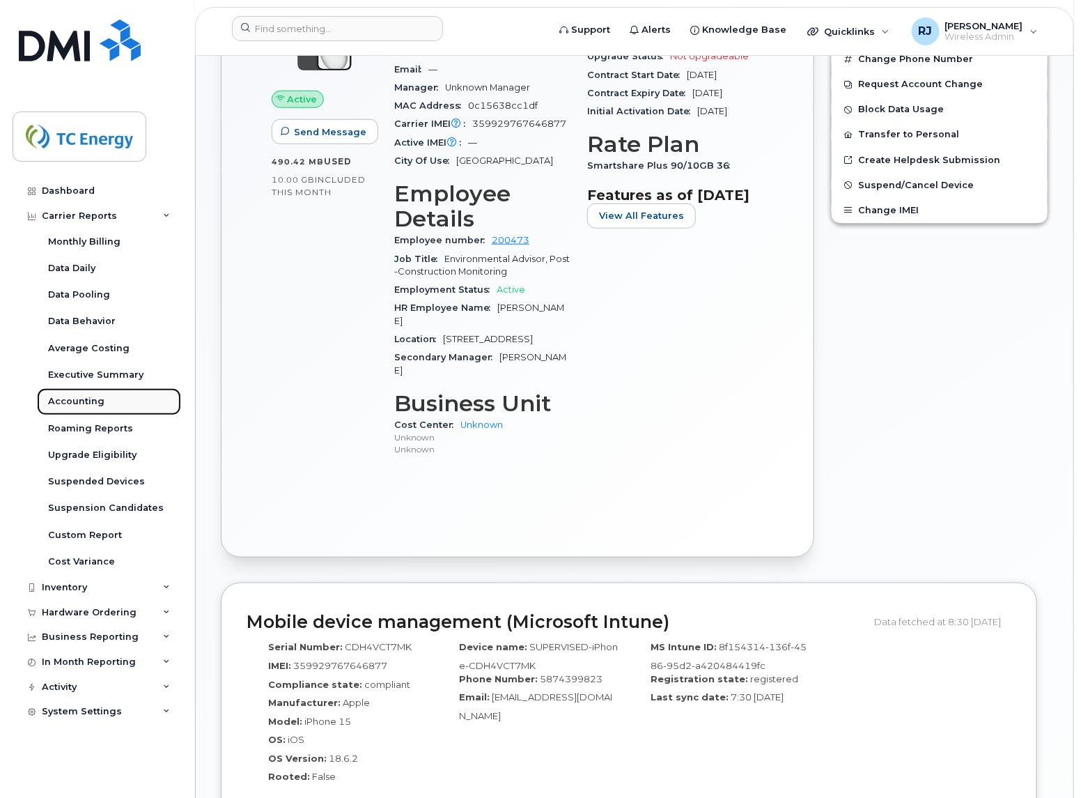
click at [88, 402] on div "Accounting" at bounding box center [76, 401] width 56 height 13
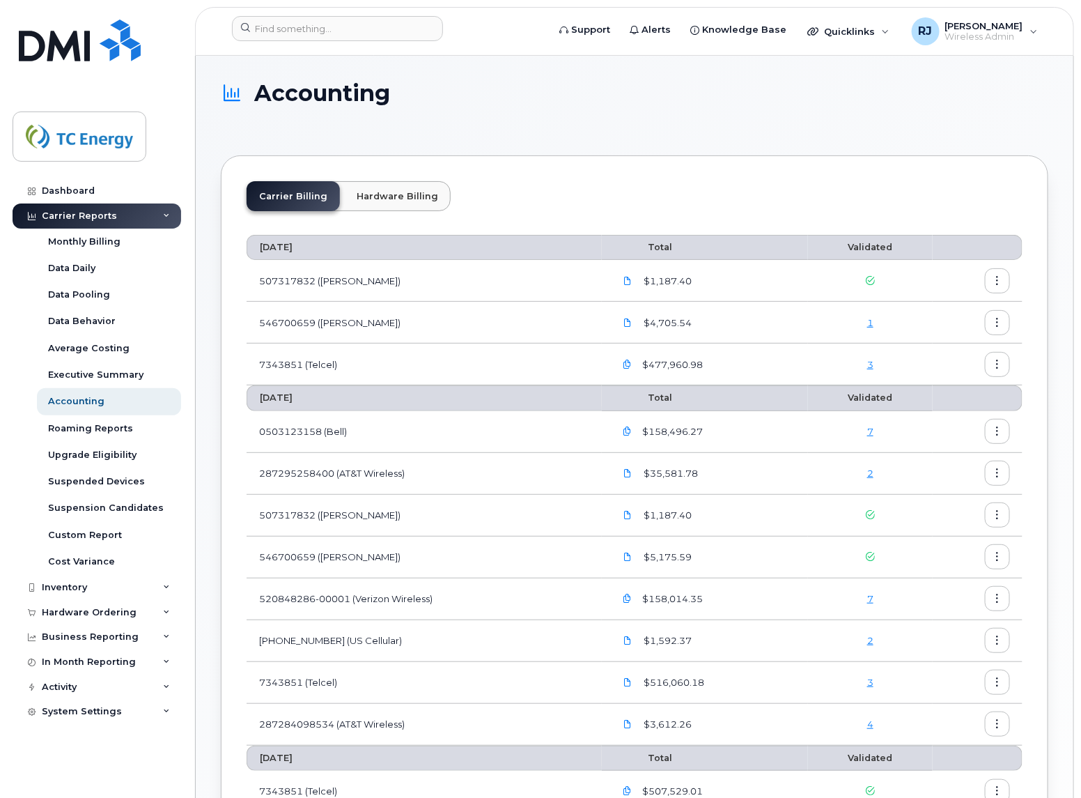
click at [870, 638] on link "4" at bounding box center [870, 723] width 6 height 11
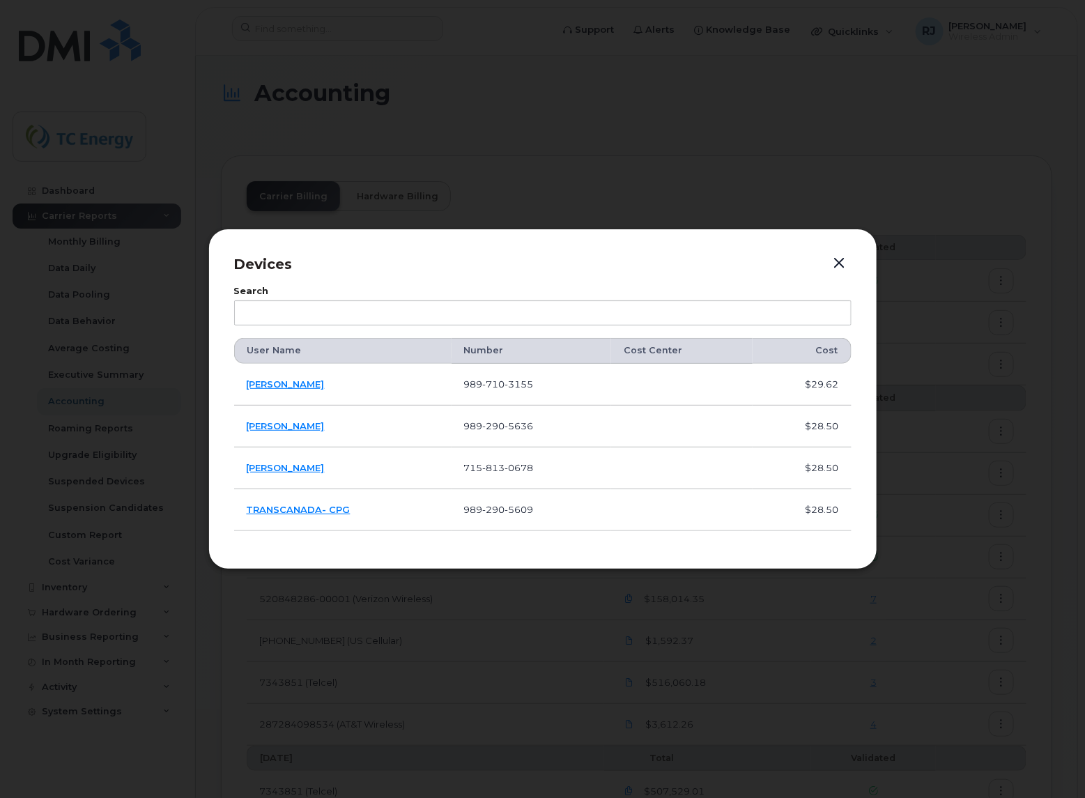
click at [844, 265] on button "button" at bounding box center [839, 264] width 21 height 20
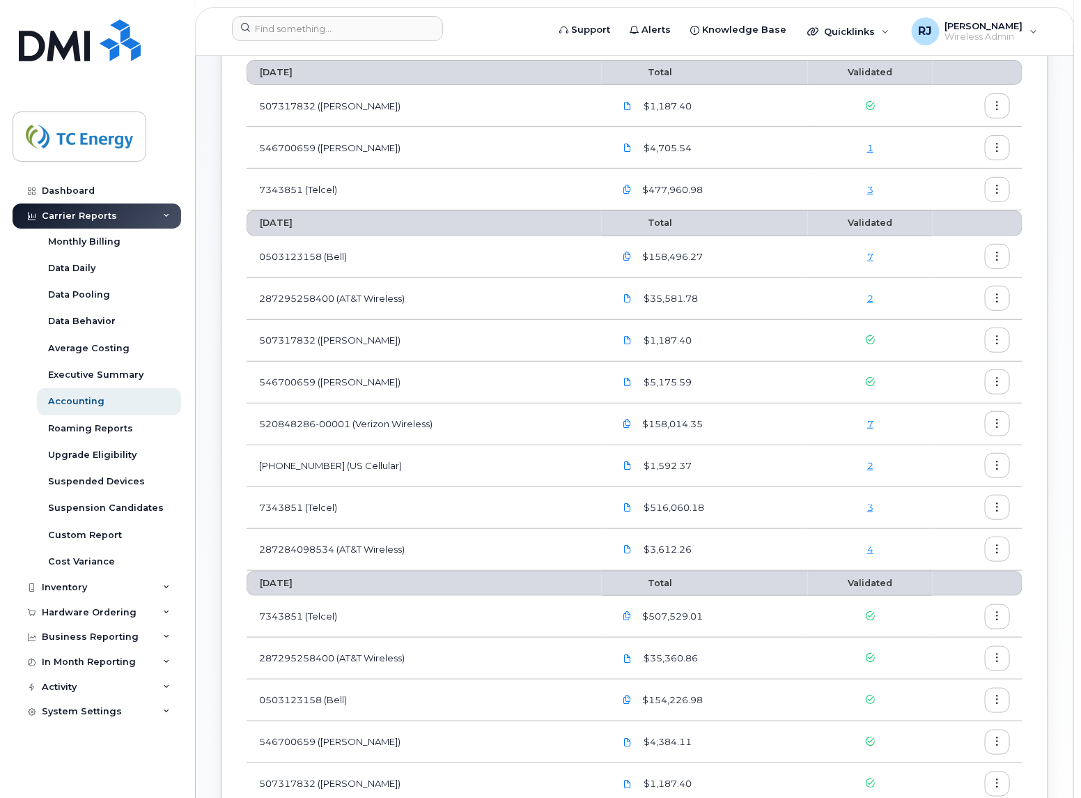
scroll to position [174, 0]
click at [337, 541] on td "287284098534 (AT&T Wireless)" at bounding box center [424, 551] width 355 height 42
click at [416, 557] on td "287284098534 (AT&T Wireless)" at bounding box center [424, 551] width 355 height 42
click at [380, 547] on td "287284098534 (AT&T Wireless)" at bounding box center [424, 551] width 355 height 42
click at [998, 550] on button "button" at bounding box center [997, 549] width 25 height 25
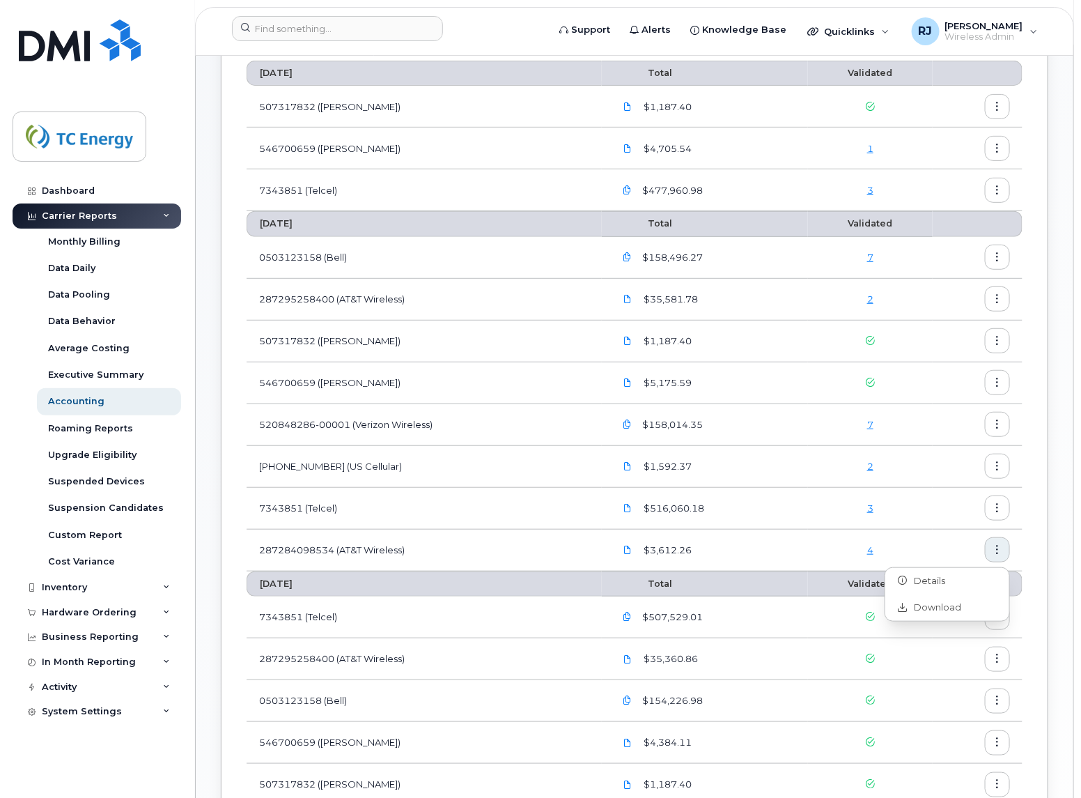
click at [305, 544] on td "287284098534 (AT&T Wireless)" at bounding box center [424, 551] width 355 height 42
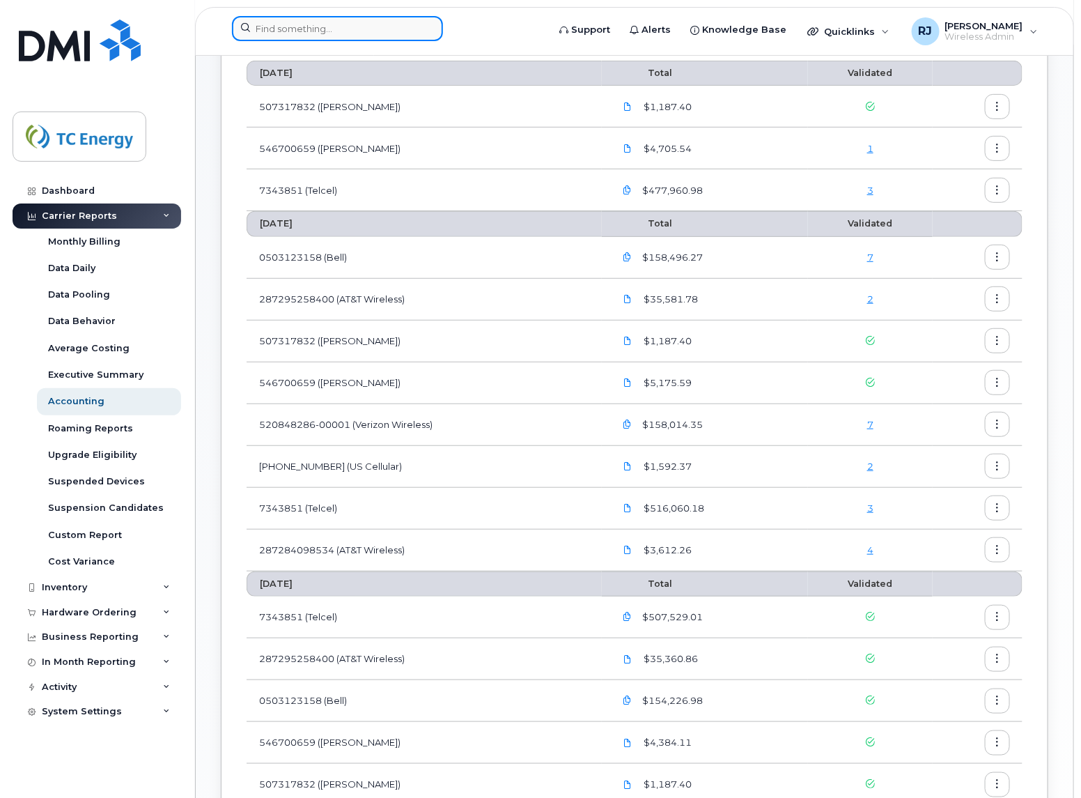
click at [311, 30] on input at bounding box center [337, 28] width 211 height 25
paste input "TRANSCANADA- CPG"
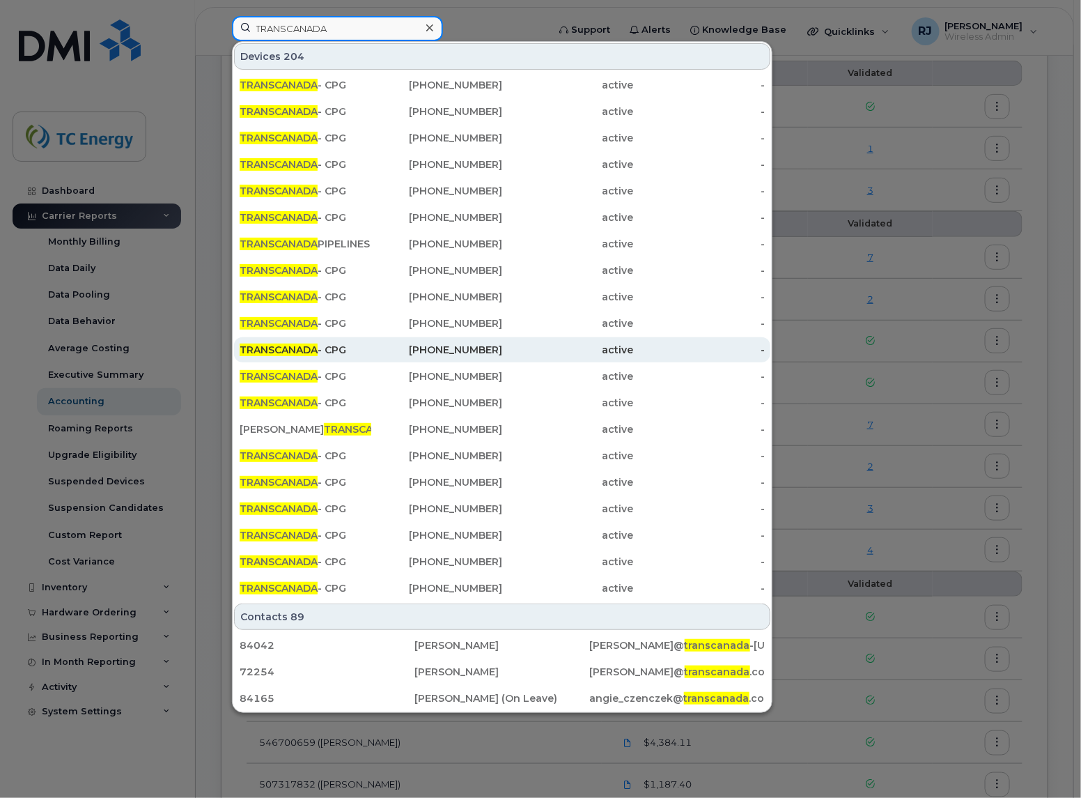
type input "TRANSCANADA"
click at [294, 348] on span "TRANSCANADA" at bounding box center [279, 350] width 78 height 13
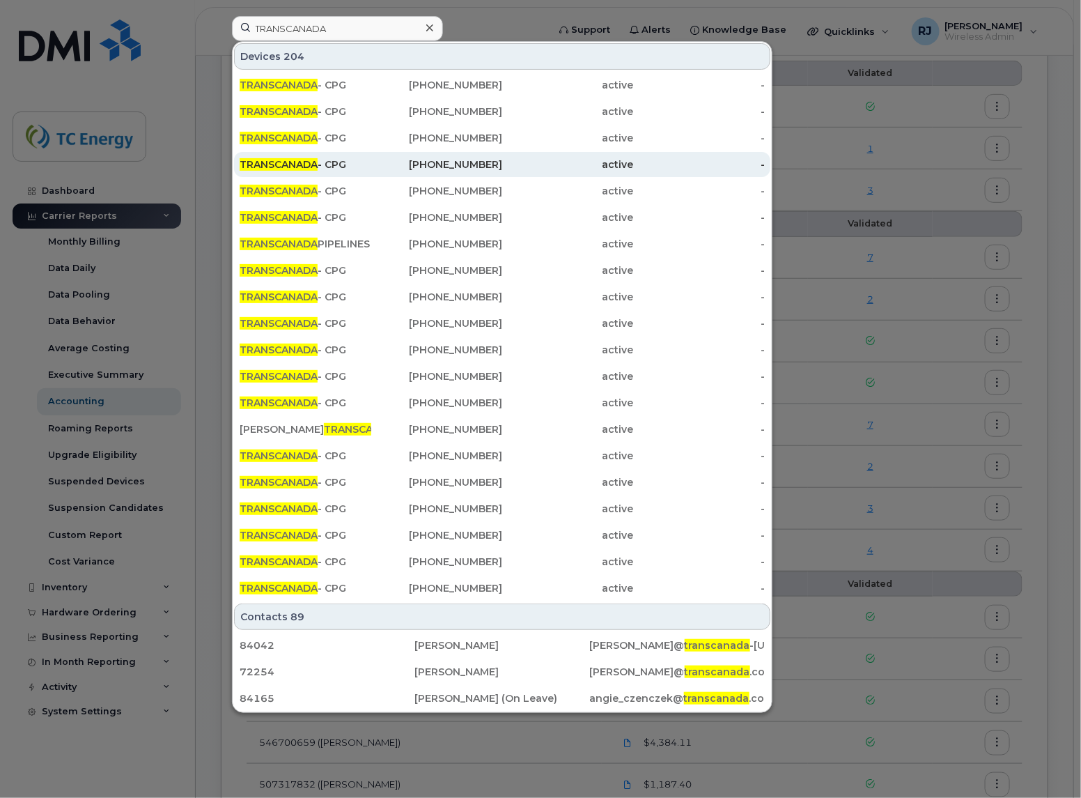
click at [291, 164] on span "TRANSCANADA" at bounding box center [279, 164] width 78 height 13
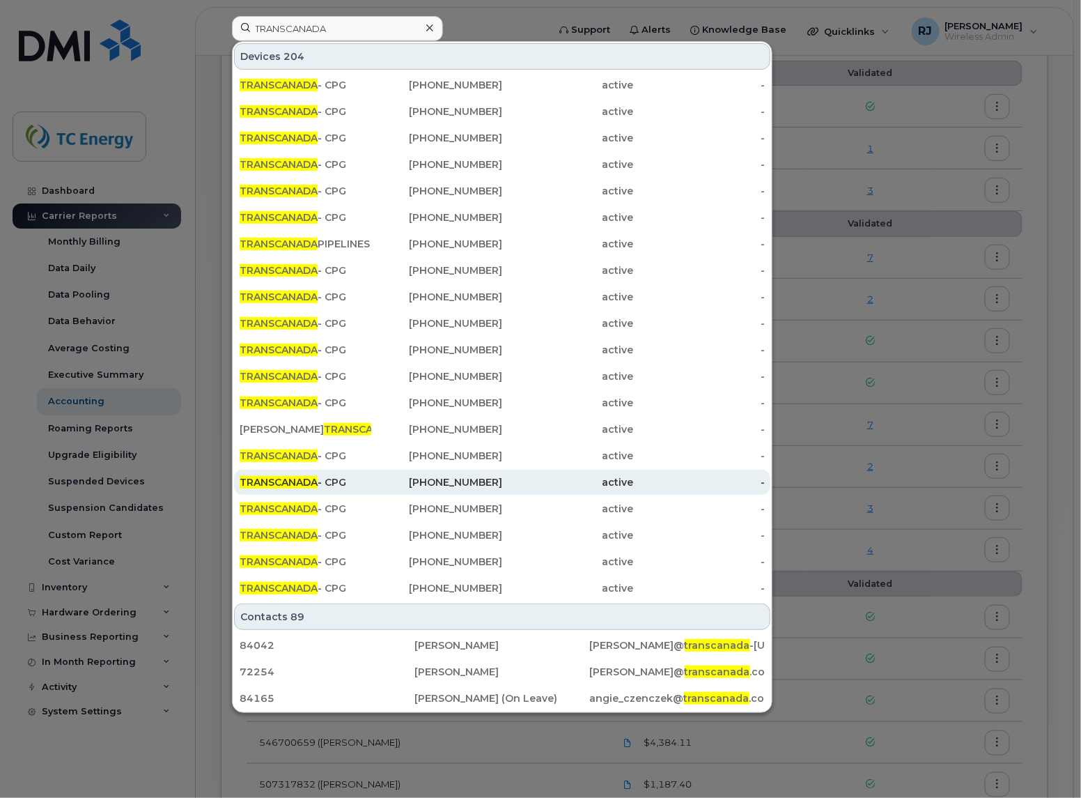
click at [297, 479] on span "TRANSCANADA" at bounding box center [279, 482] width 78 height 13
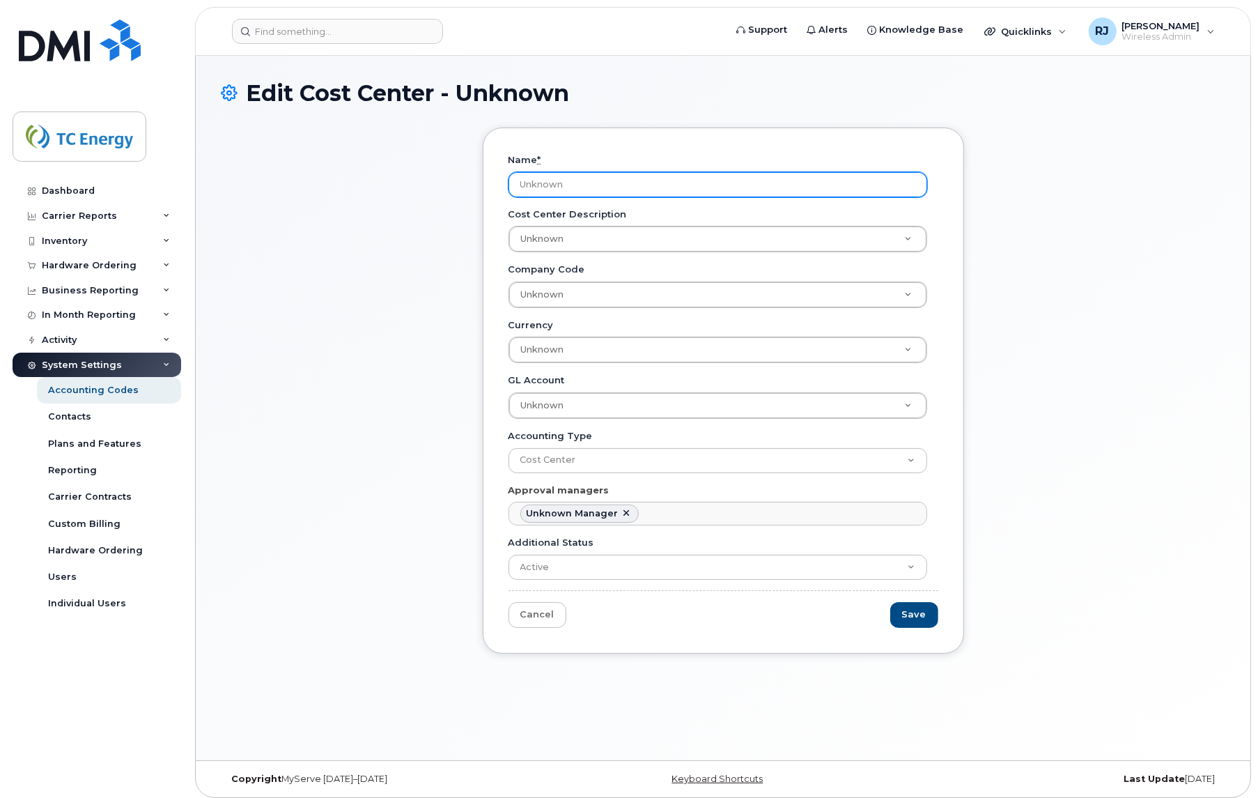
click at [572, 185] on input "Unknown" at bounding box center [718, 184] width 419 height 25
click at [547, 183] on input "Unknown" at bounding box center [718, 184] width 419 height 25
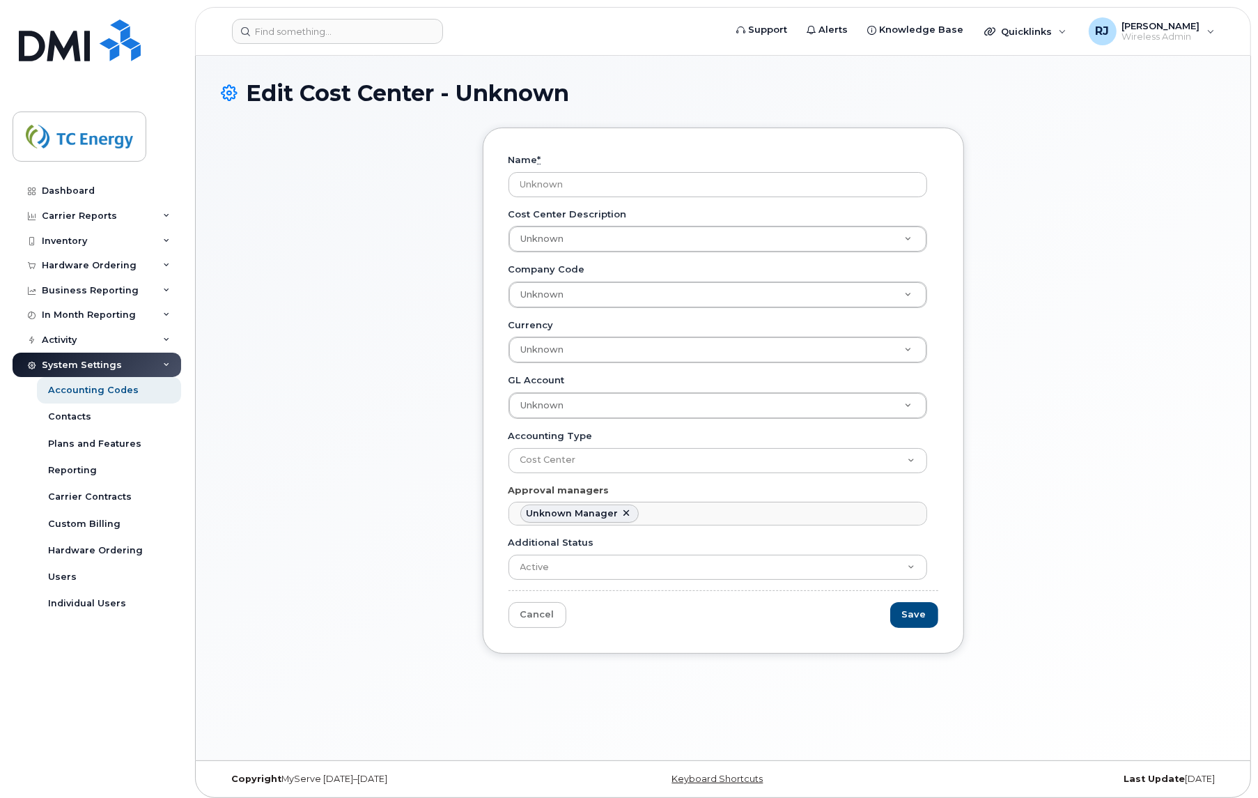
drag, startPoint x: 587, startPoint y: 183, endPoint x: 468, endPoint y: 188, distance: 118.5
click at [468, 188] on div "Name * Unknown Cost Center Description Unknown Cost Center Description Cost Cen…" at bounding box center [723, 401] width 1005 height 546
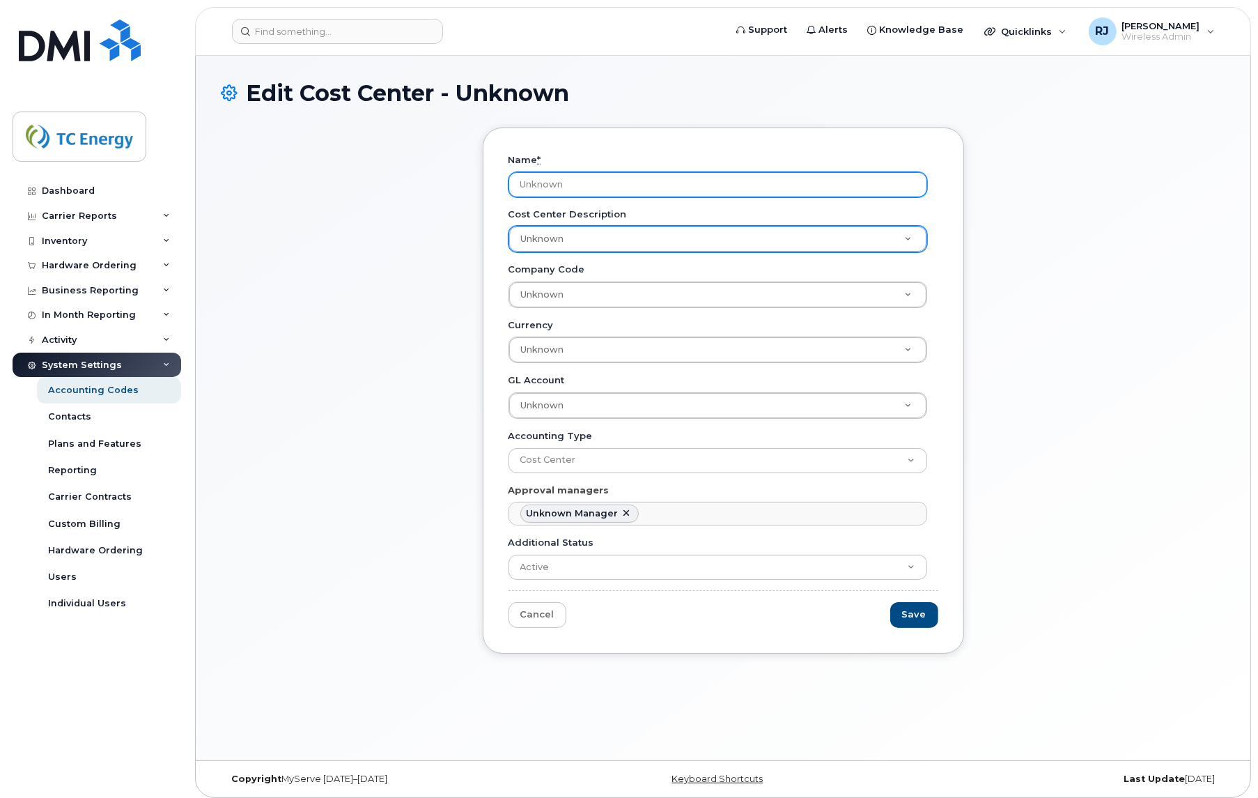
drag, startPoint x: 576, startPoint y: 186, endPoint x: 516, endPoint y: 185, distance: 59.9
click at [516, 185] on input "Unknown" at bounding box center [718, 184] width 419 height 25
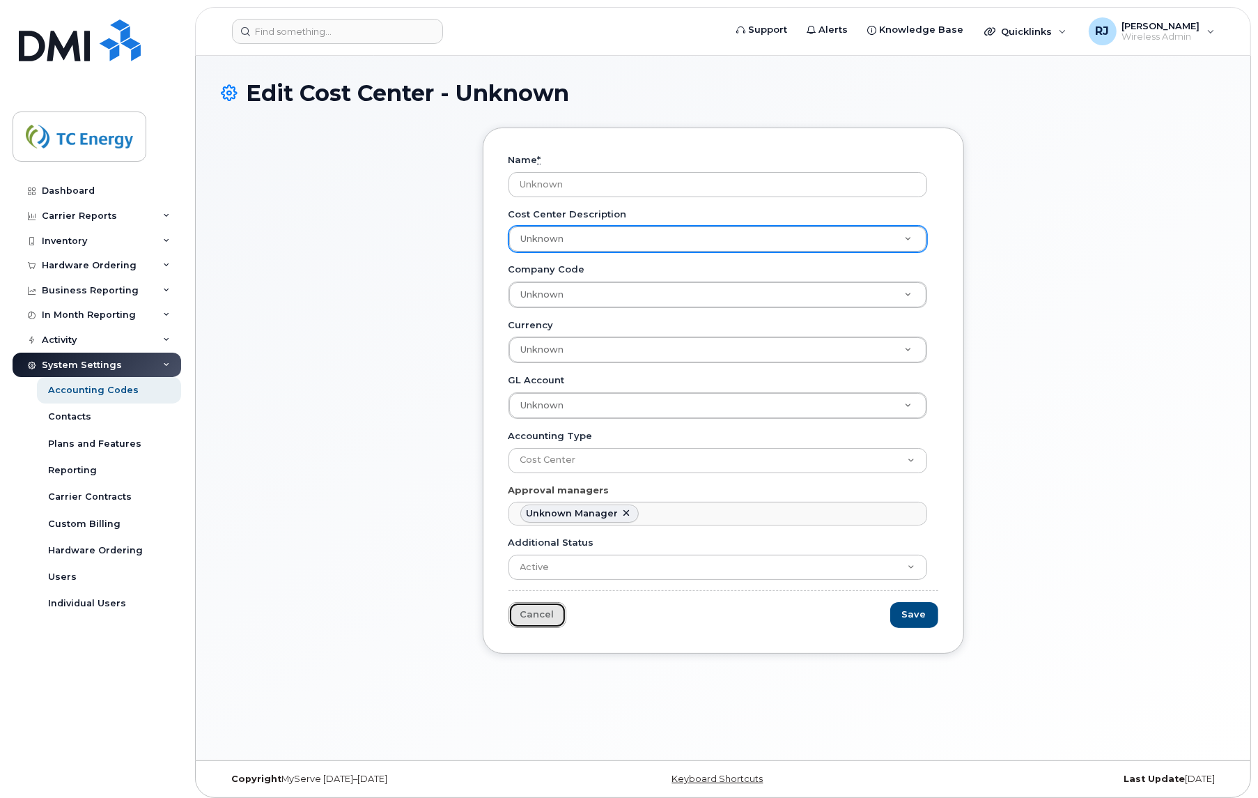
click at [554, 624] on link "Cancel" at bounding box center [538, 615] width 58 height 26
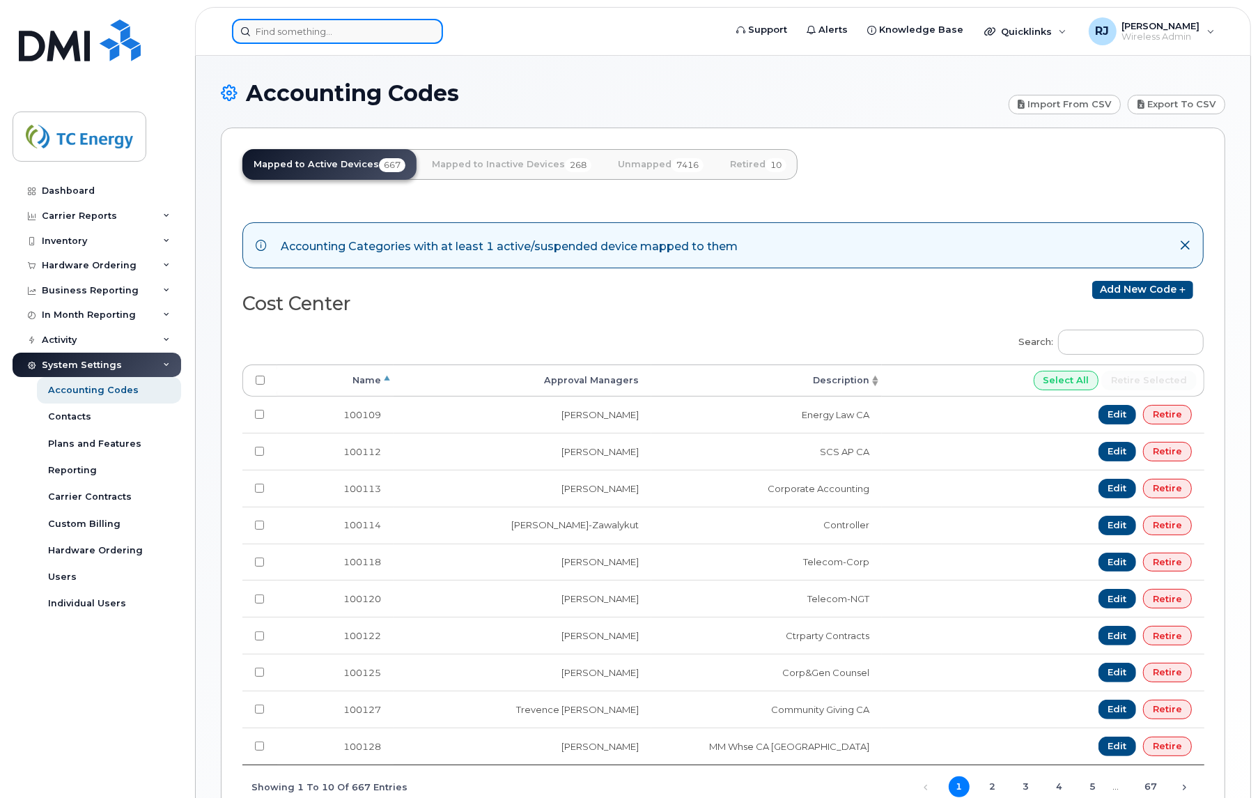
click at [383, 38] on input at bounding box center [337, 31] width 211 height 25
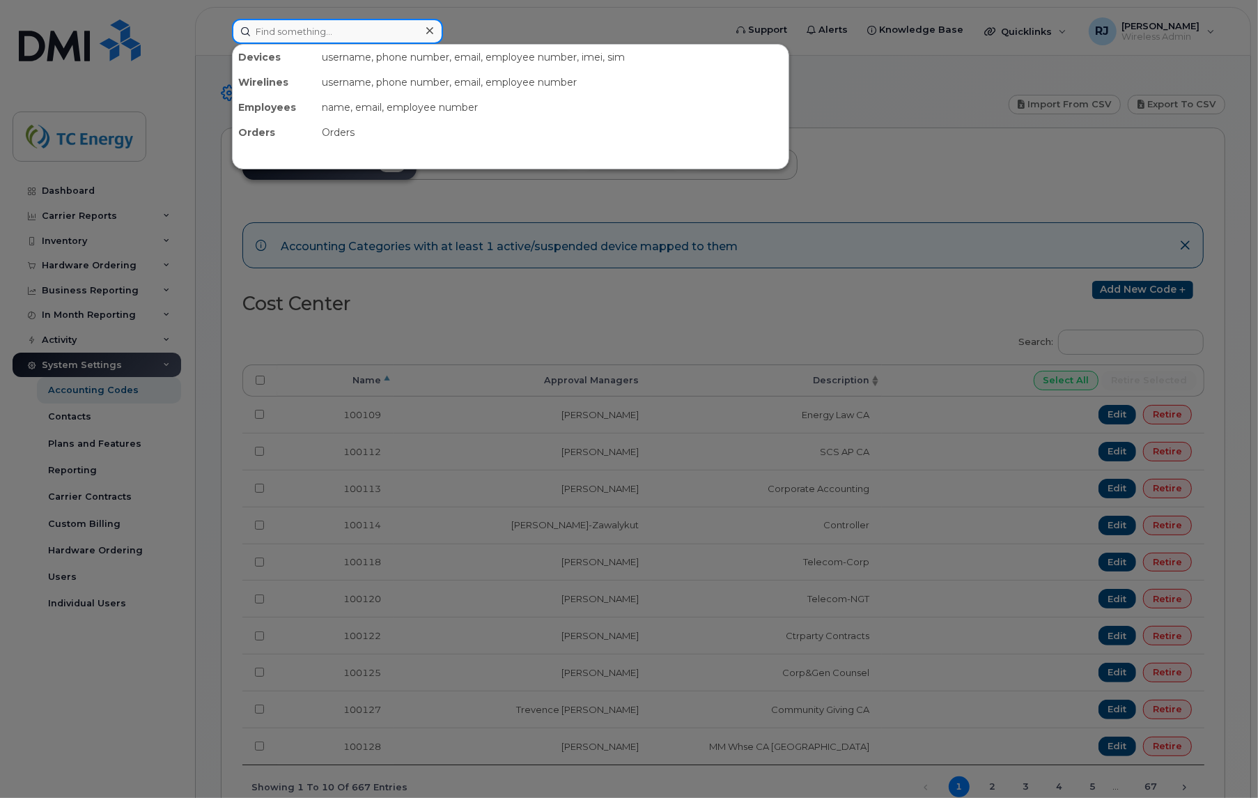
paste input "[PERSON_NAME]"
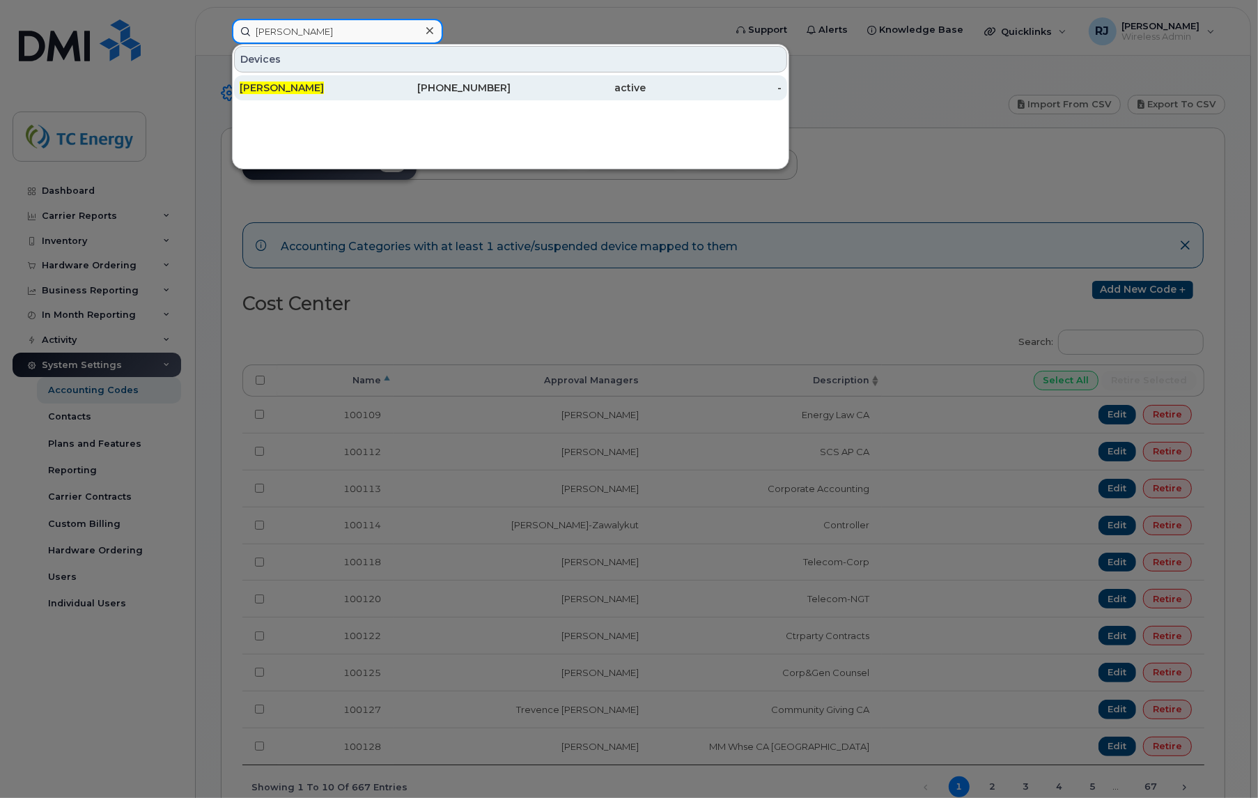
type input "[PERSON_NAME]"
click at [465, 89] on div "[PHONE_NUMBER]" at bounding box center [444, 88] width 136 height 14
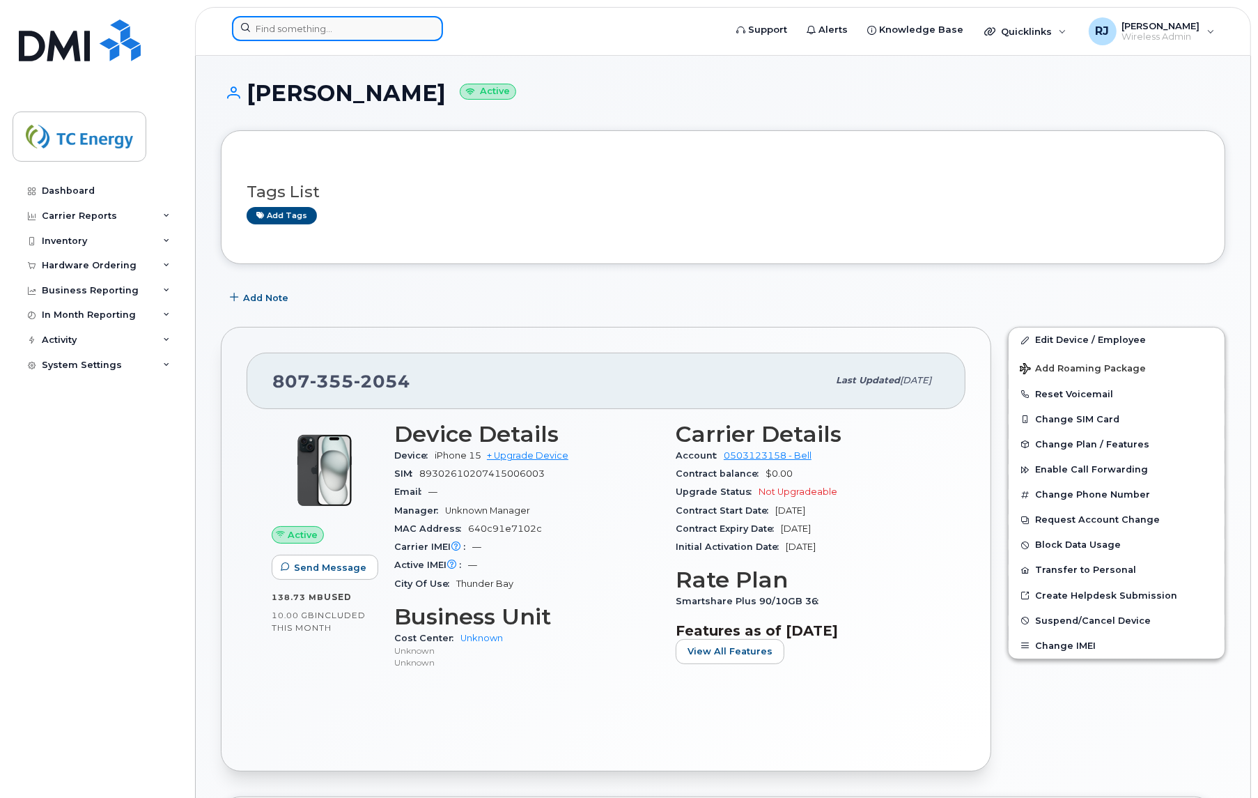
click at [362, 32] on input at bounding box center [337, 28] width 211 height 25
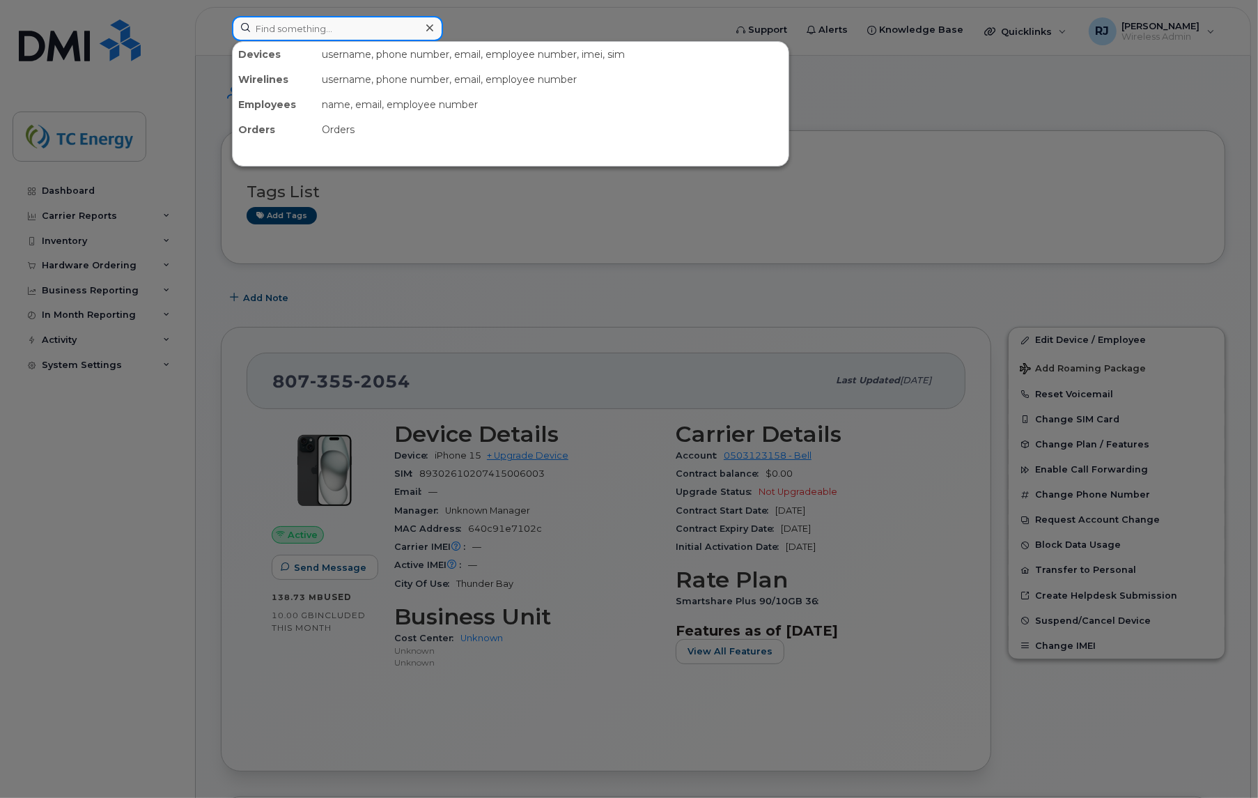
paste input "[PERSON_NAME]"
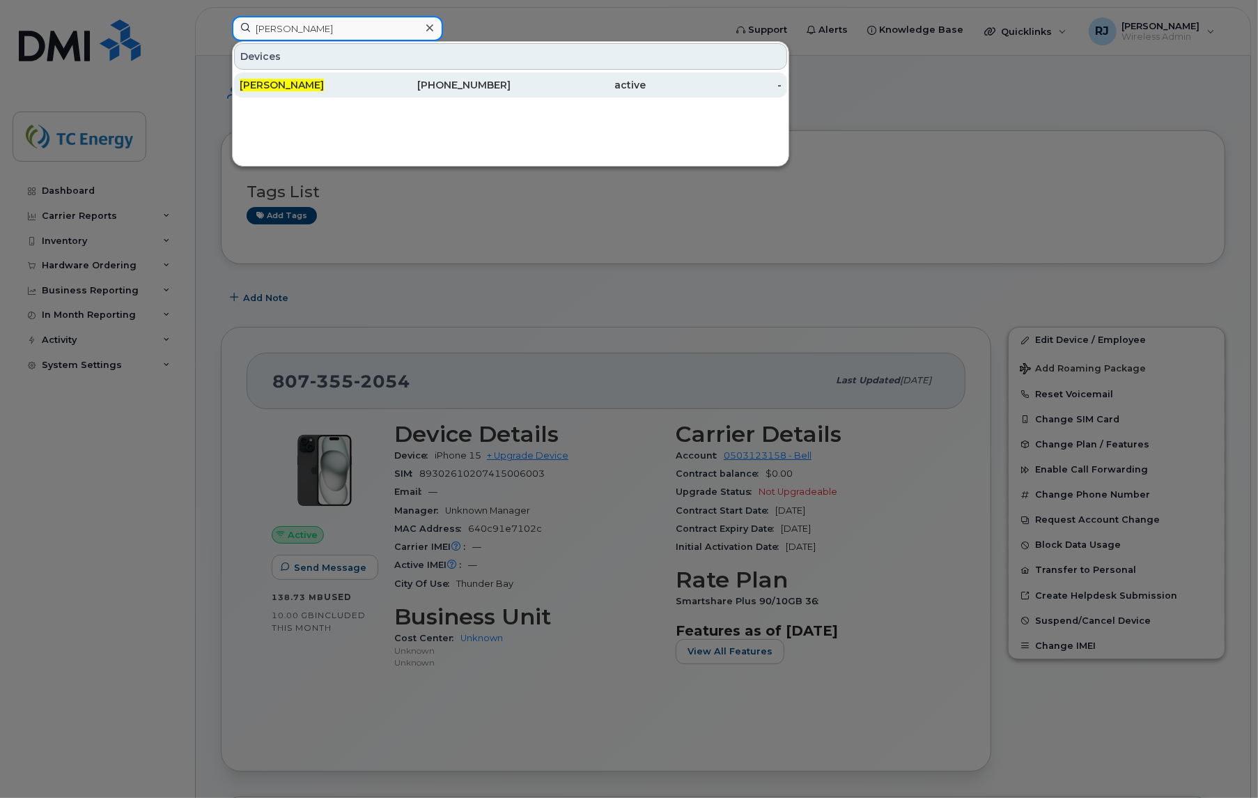
type input "[PERSON_NAME]"
click at [378, 86] on div "403-835-4912" at bounding box center [444, 85] width 136 height 14
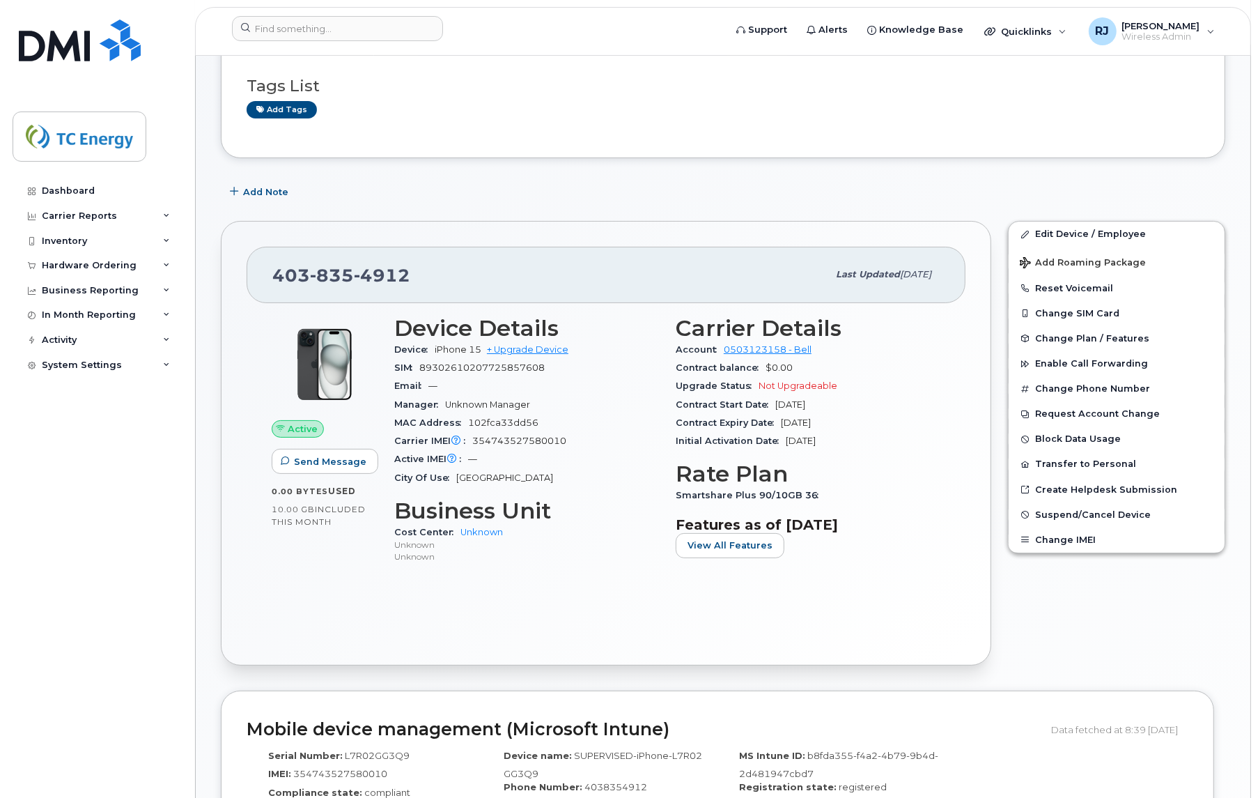
scroll to position [261, 0]
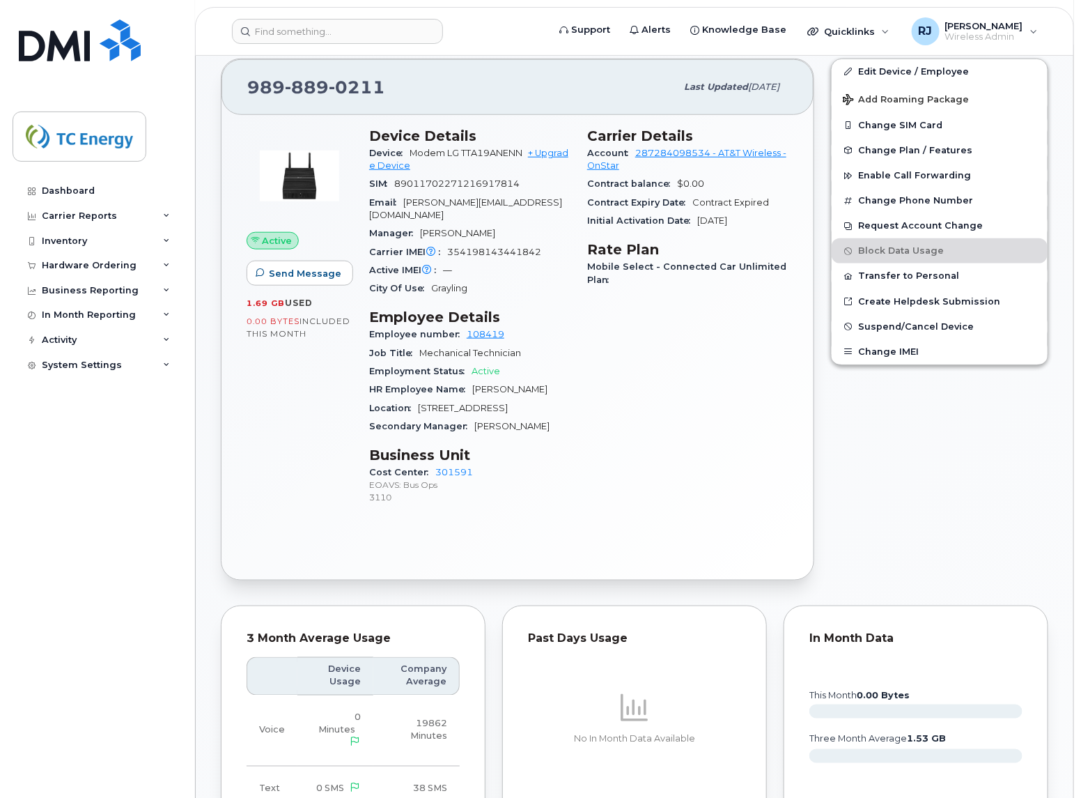
scroll to position [435, 0]
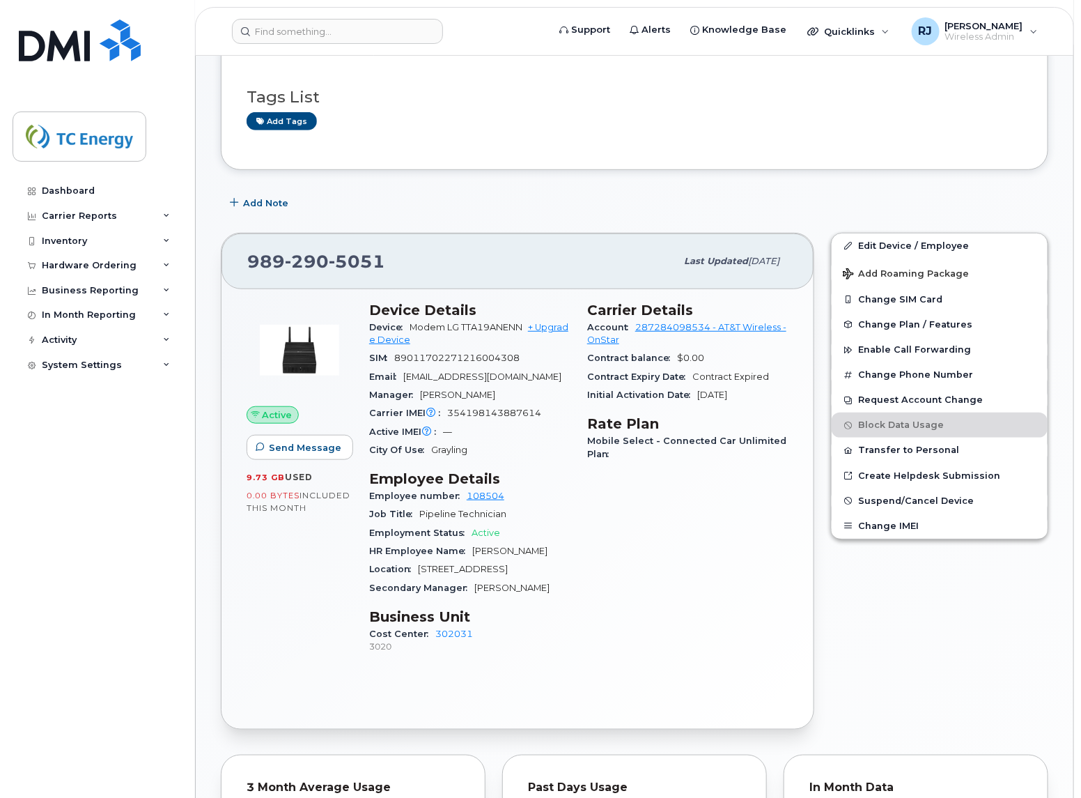
scroll to position [261, 0]
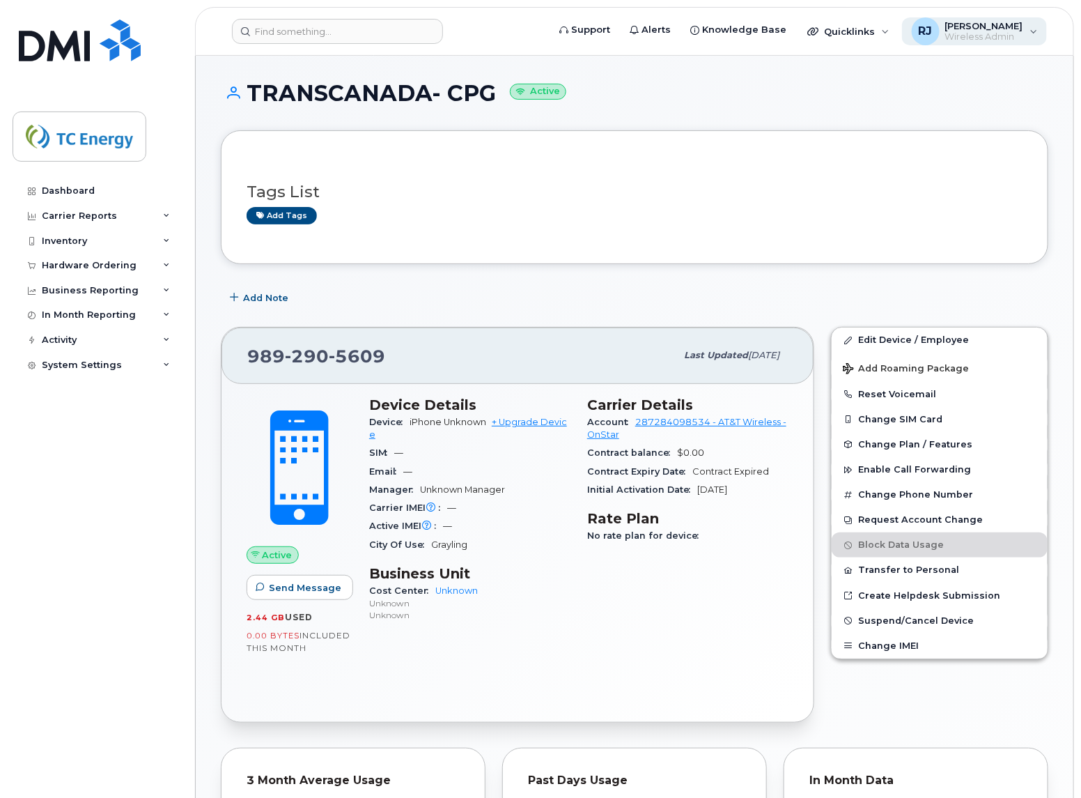
click at [1014, 21] on span "[PERSON_NAME]" at bounding box center [985, 25] width 78 height 11
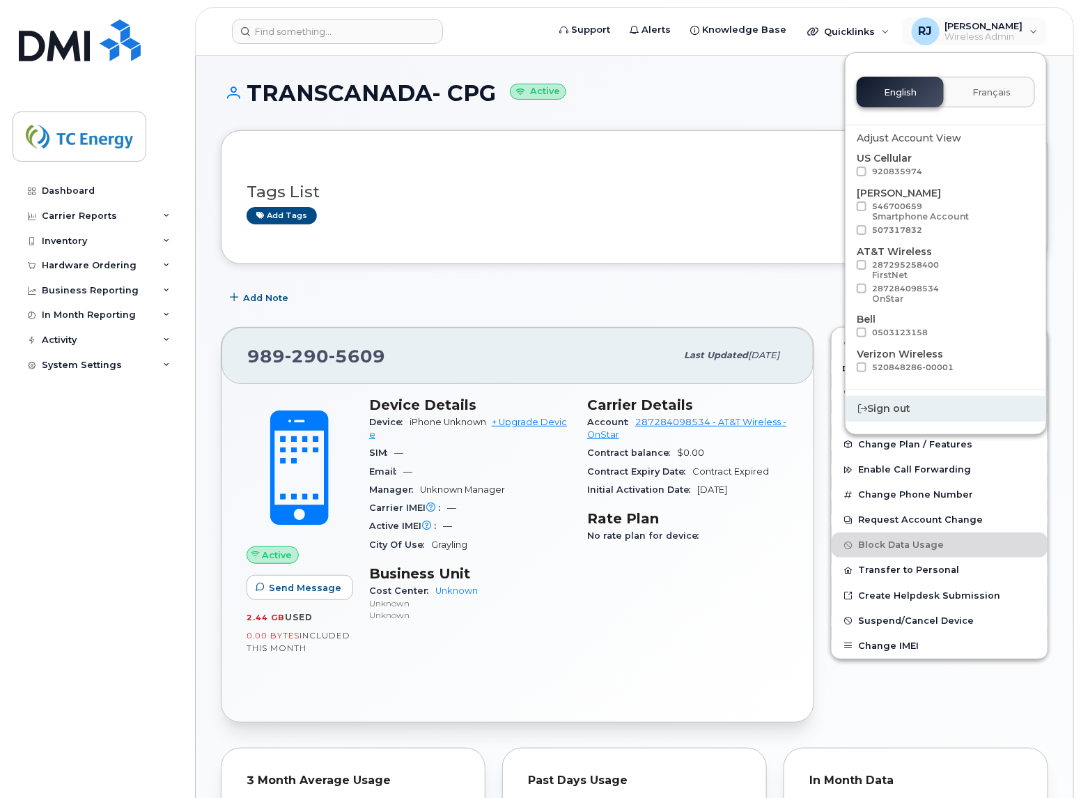
click at [922, 408] on div "Sign out" at bounding box center [946, 409] width 201 height 26
